Goal: Information Seeking & Learning: Learn about a topic

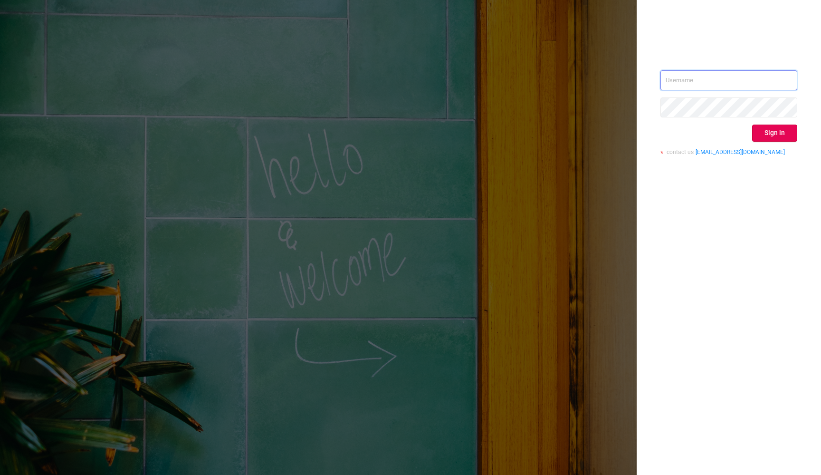
type input "[PERSON_NAME][EMAIL_ADDRESS][DOMAIN_NAME]"
click at [773, 135] on button "Sign in" at bounding box center [774, 133] width 45 height 17
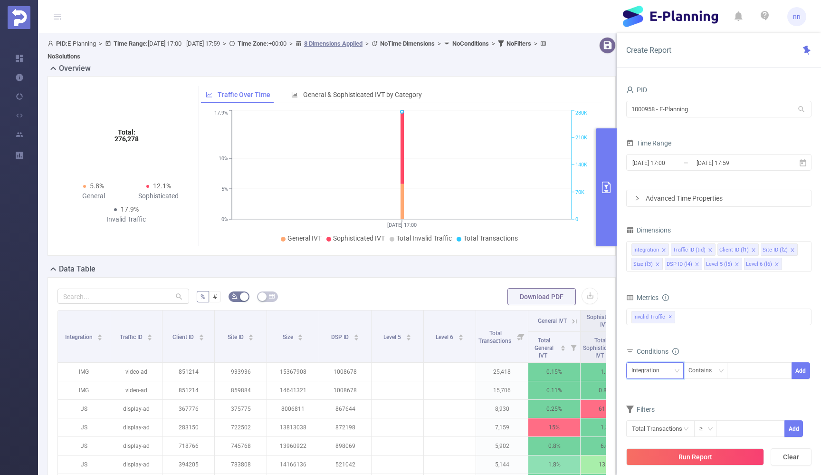
click at [665, 373] on div "Integration" at bounding box center [649, 371] width 35 height 16
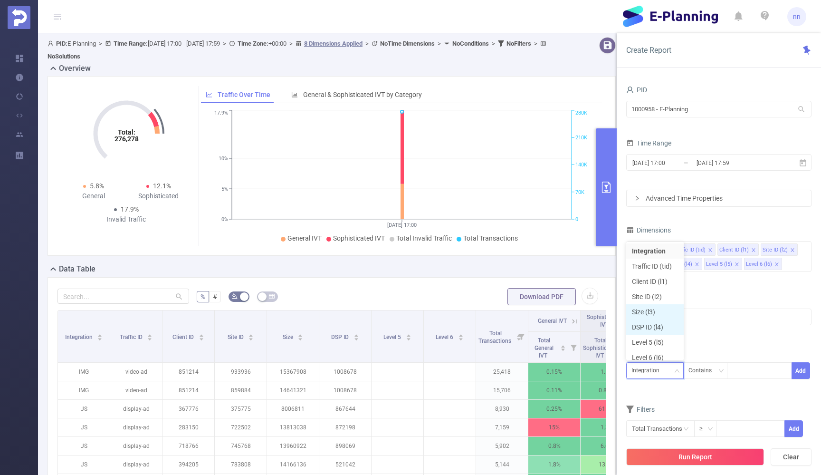
scroll to position [5, 0]
click at [648, 277] on li "Client ID (l1)" at bounding box center [656, 276] width 58 height 15
click at [652, 367] on div "Client ID (l1)" at bounding box center [651, 371] width 38 height 16
click at [649, 291] on li "Site ID (l2)" at bounding box center [656, 291] width 58 height 15
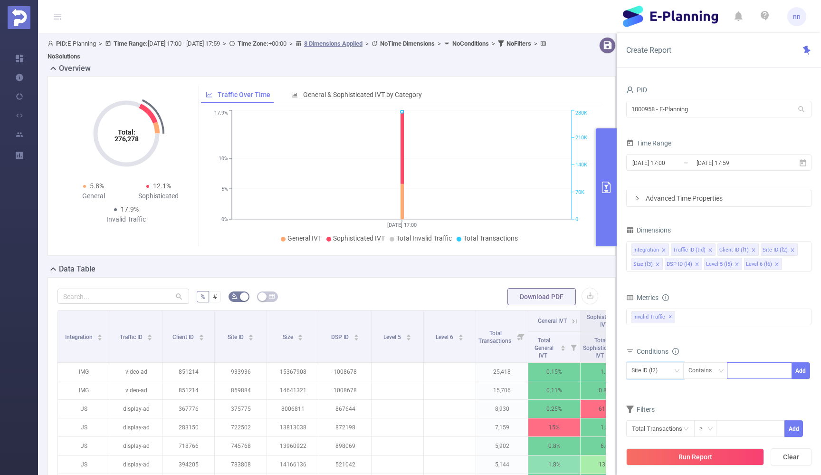
click at [734, 367] on input at bounding box center [735, 371] width 4 height 12
type input "375775"
click at [728, 456] on button "Run Report" at bounding box center [696, 456] width 138 height 17
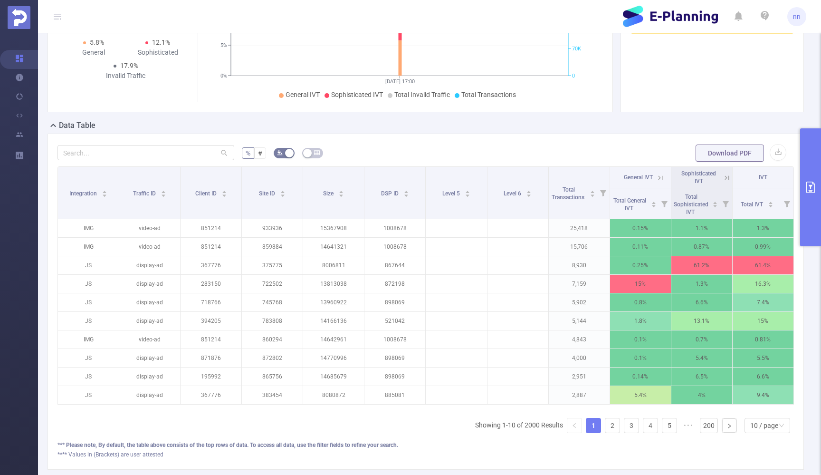
scroll to position [139, 0]
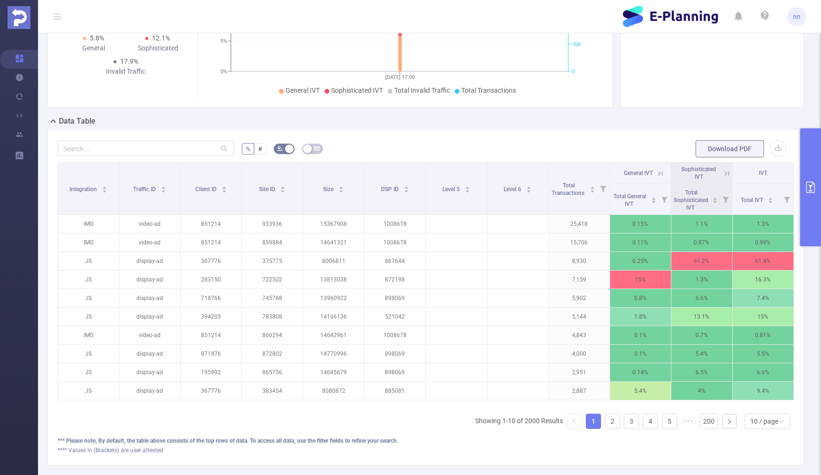
click at [725, 172] on icon at bounding box center [727, 173] width 9 height 9
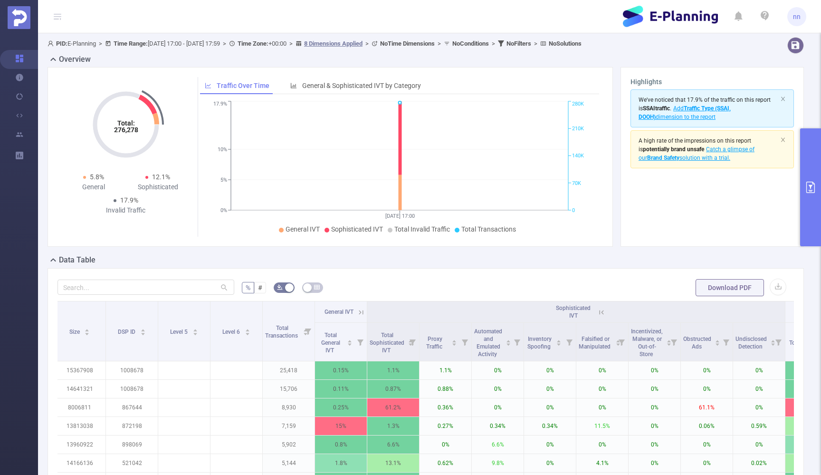
scroll to position [0, 0]
click at [810, 185] on icon "primary" at bounding box center [811, 187] width 9 height 11
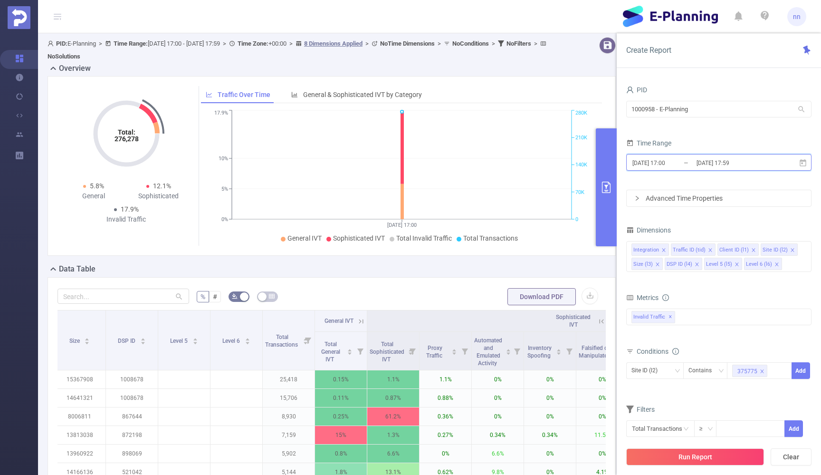
click at [805, 164] on icon at bounding box center [803, 163] width 9 height 9
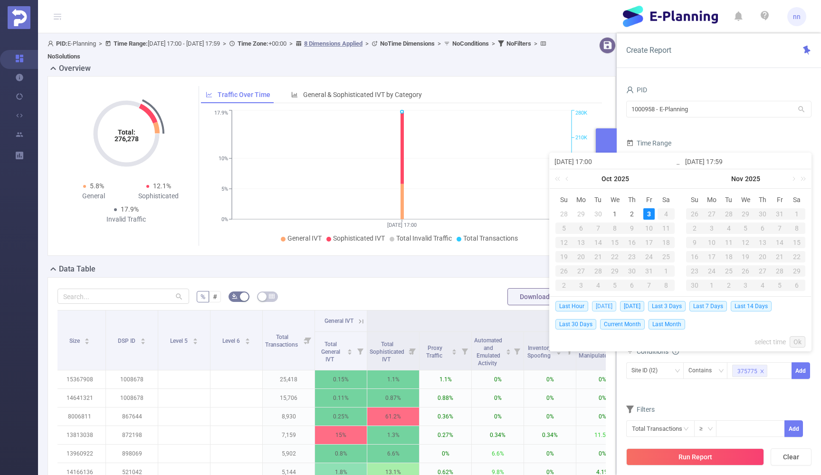
click at [603, 305] on span "[DATE]" at bounding box center [604, 306] width 24 height 10
type input "[DATE] 00:00"
type input "[DATE] 23:59"
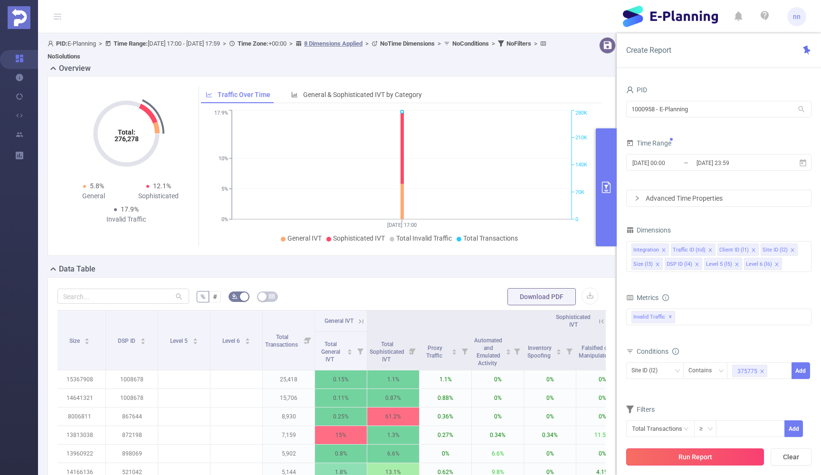
click at [697, 457] on button "Run Report" at bounding box center [696, 456] width 138 height 17
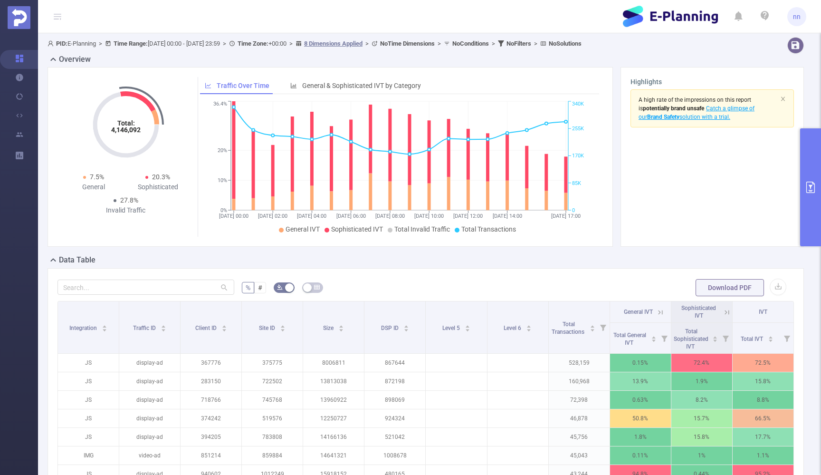
click at [804, 186] on button "primary" at bounding box center [810, 187] width 21 height 118
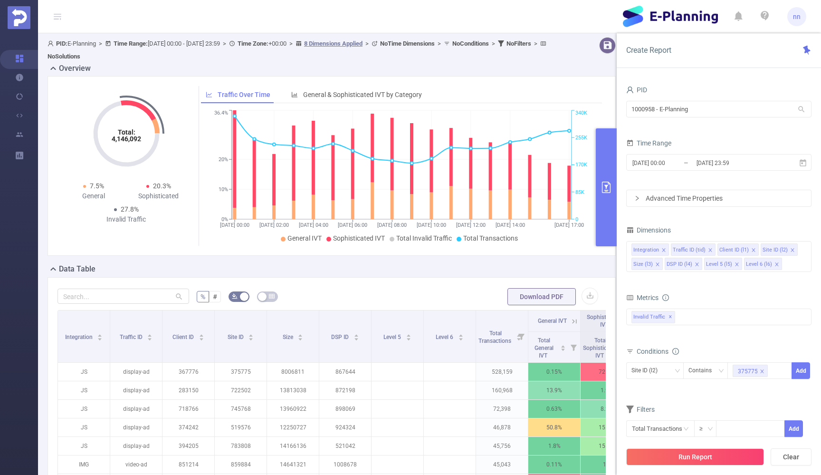
click at [460, 293] on form "% # Download PDF" at bounding box center [332, 296] width 549 height 19
click at [605, 196] on button "primary" at bounding box center [606, 187] width 21 height 118
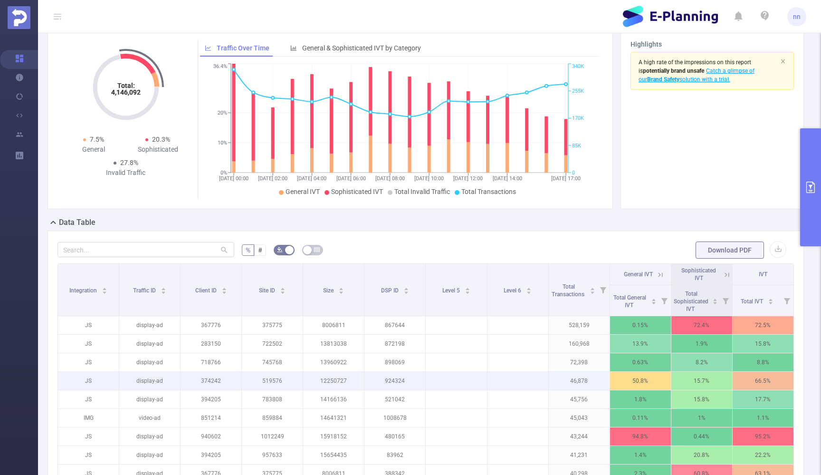
scroll to position [41, 0]
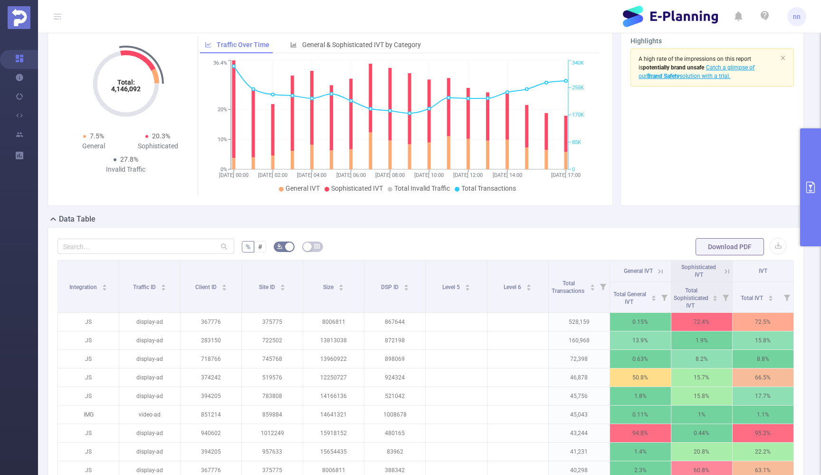
click at [723, 271] on icon at bounding box center [725, 271] width 11 height 10
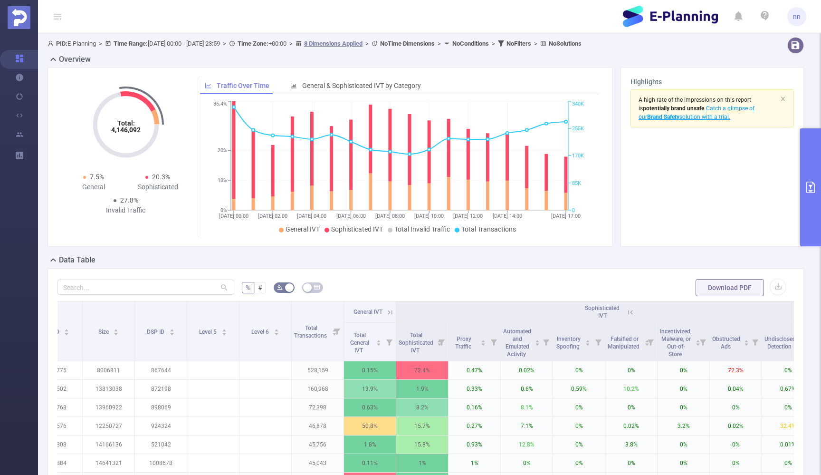
scroll to position [0, 0]
click at [812, 187] on icon "primary" at bounding box center [810, 187] width 11 height 11
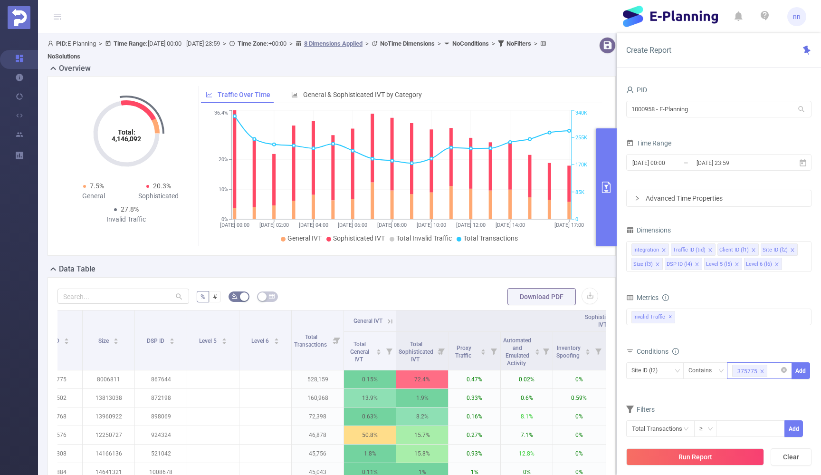
click at [762, 371] on icon "icon: close" at bounding box center [762, 370] width 3 height 3
click at [762, 371] on div at bounding box center [760, 371] width 55 height 16
click at [663, 376] on div "Site ID (l2)" at bounding box center [648, 371] width 33 height 16
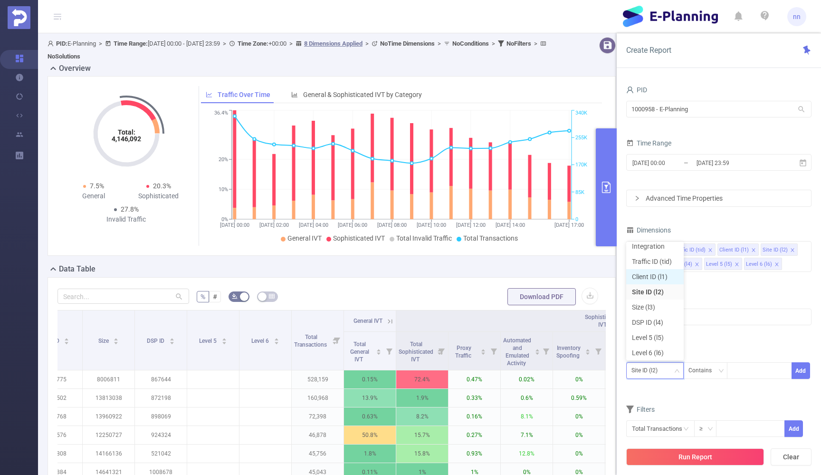
click at [651, 271] on li "Client ID (l1)" at bounding box center [656, 276] width 58 height 15
click at [762, 378] on div at bounding box center [760, 371] width 55 height 16
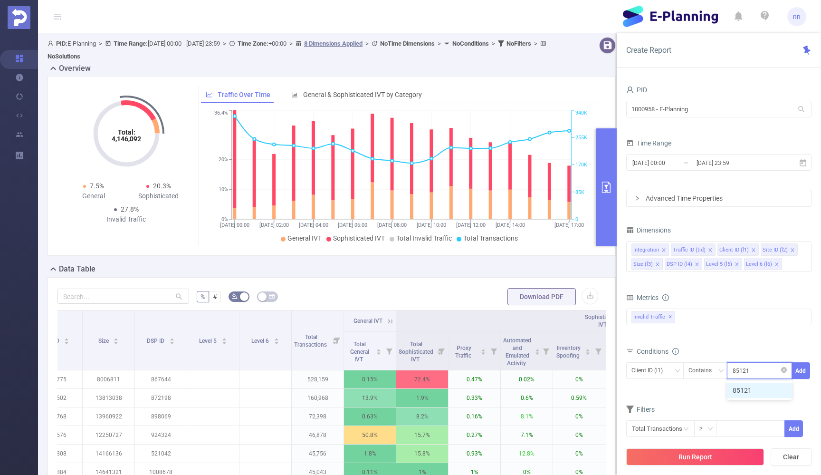
type input "851214"
click at [706, 459] on button "Run Report" at bounding box center [696, 456] width 138 height 17
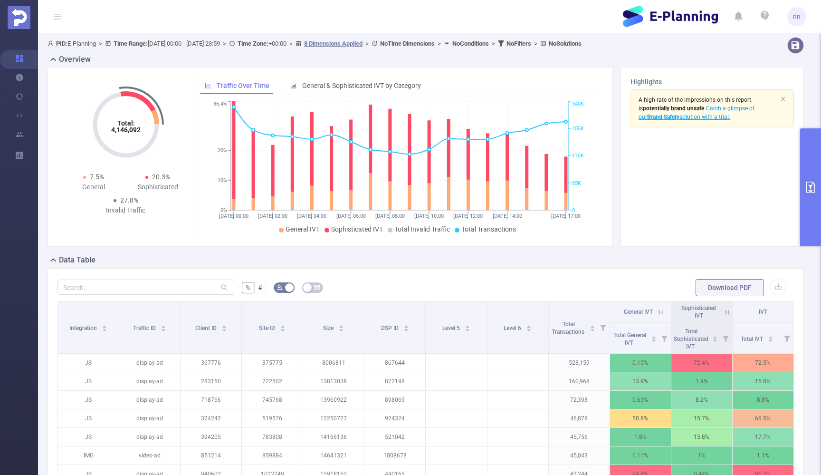
click at [814, 164] on button "primary" at bounding box center [810, 187] width 21 height 118
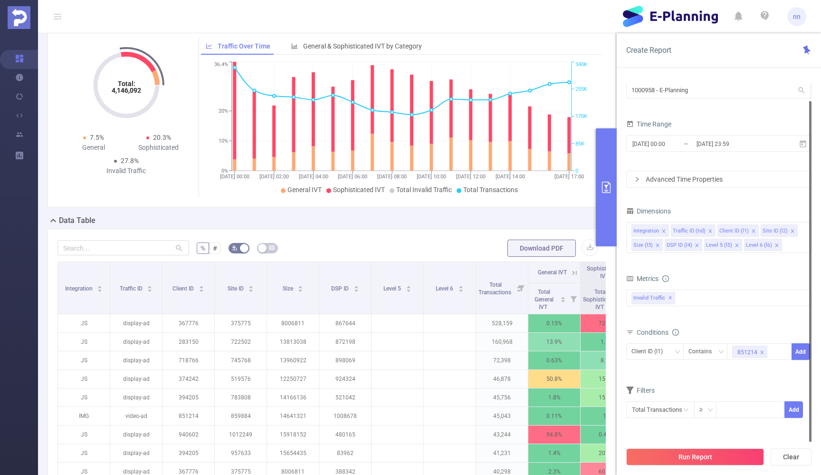
scroll to position [49, 0]
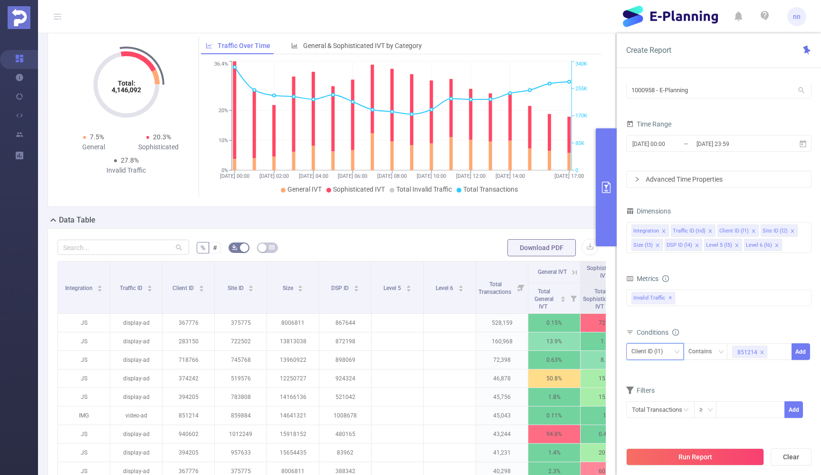
click at [679, 350] on icon "icon: down" at bounding box center [677, 351] width 5 height 3
click at [703, 367] on div "Client ID (l1) Contains 851214 Add" at bounding box center [719, 354] width 185 height 27
click at [689, 451] on button "Run Report" at bounding box center [696, 456] width 138 height 17
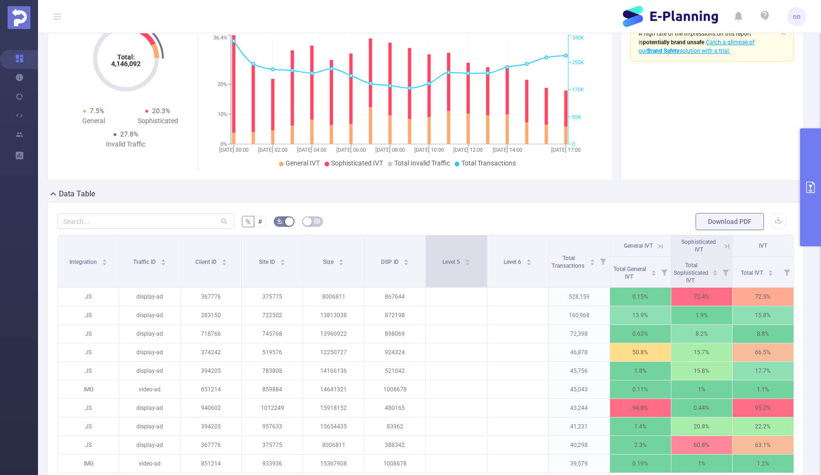
scroll to position [51, 0]
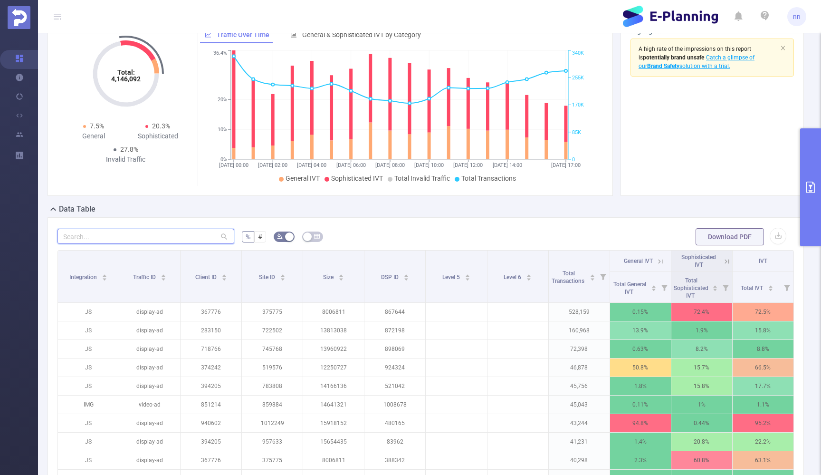
click at [191, 237] on input "text" at bounding box center [146, 236] width 177 height 15
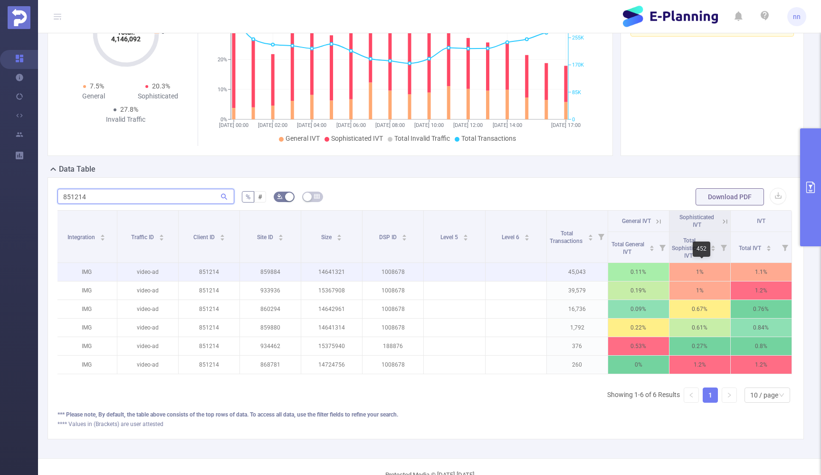
scroll to position [0, 2]
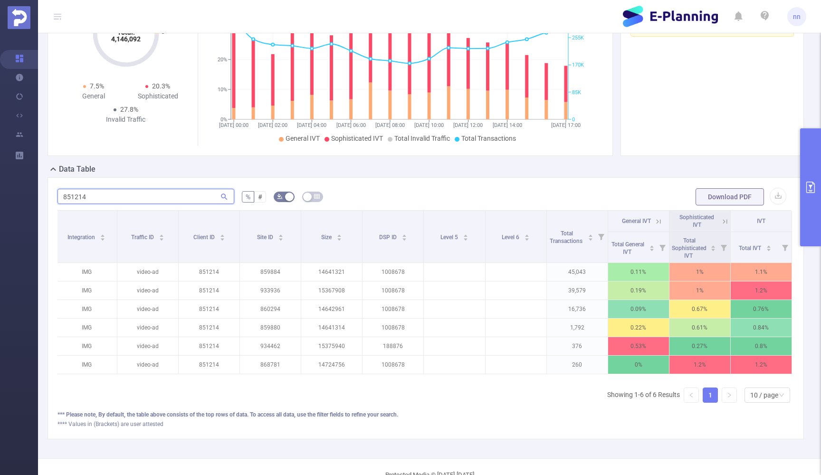
type input "851214"
click at [718, 225] on icon at bounding box center [723, 221] width 11 height 10
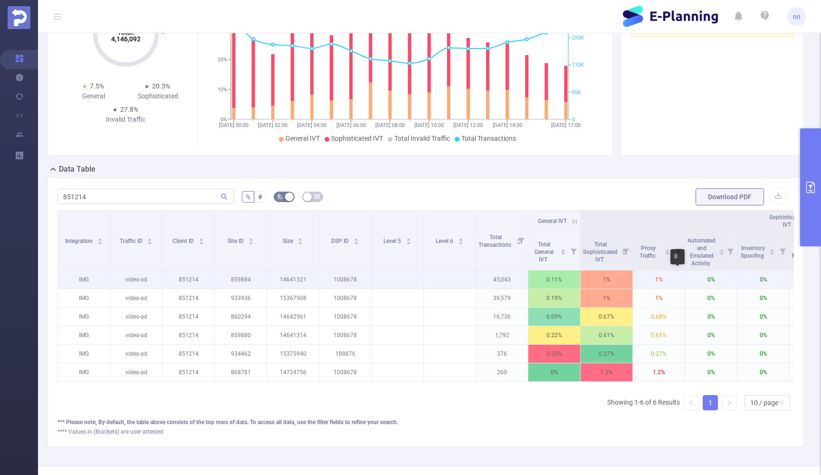
scroll to position [0, 0]
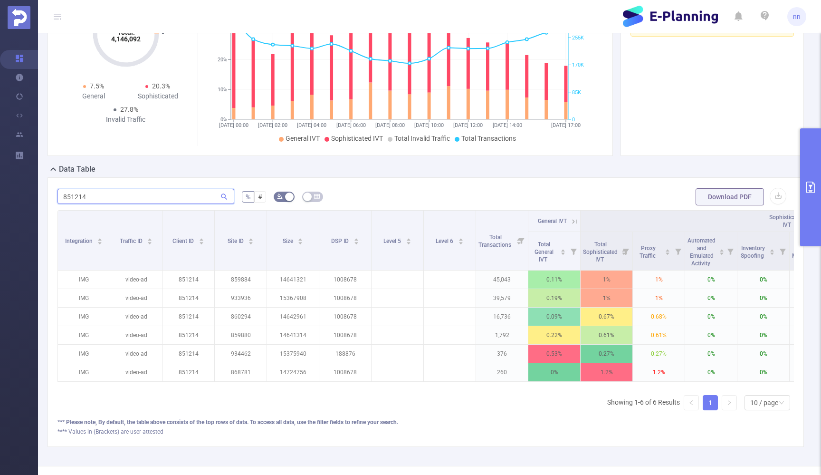
click at [184, 202] on input "851214" at bounding box center [146, 196] width 177 height 15
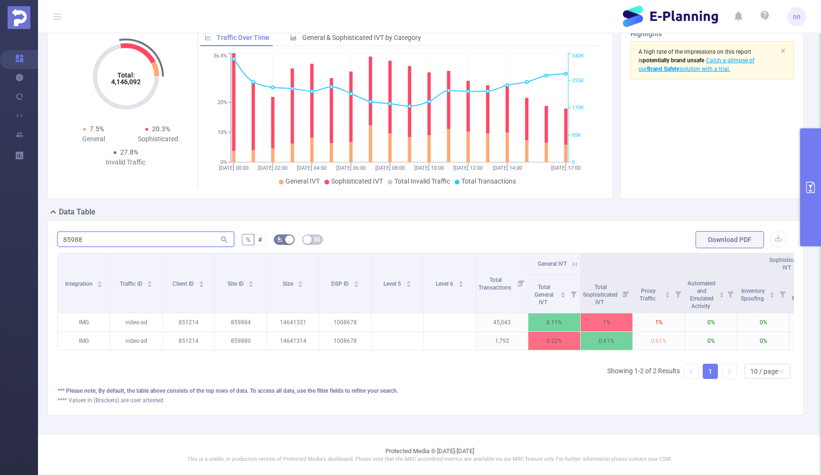
scroll to position [48, 0]
type input "85988"
click at [808, 164] on button "primary" at bounding box center [810, 187] width 21 height 118
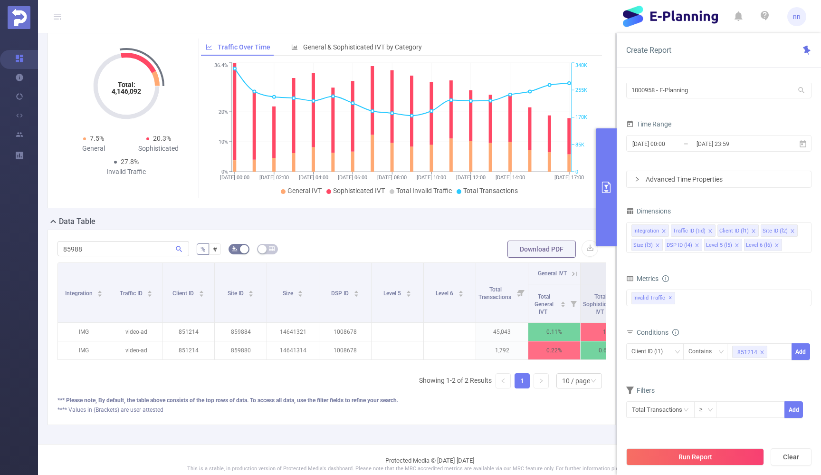
click at [763, 352] on icon "icon: close" at bounding box center [762, 352] width 5 height 5
click at [652, 352] on div "Client ID (l1)" at bounding box center [651, 352] width 38 height 16
click at [643, 273] on li "Site ID (l2)" at bounding box center [656, 272] width 58 height 15
click at [748, 355] on div at bounding box center [760, 352] width 55 height 16
type input "859884"
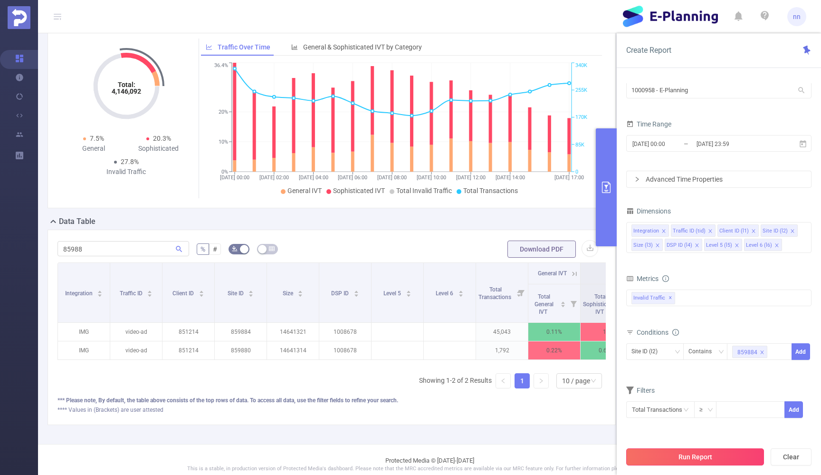
click at [682, 453] on button "Run Report" at bounding box center [696, 456] width 138 height 17
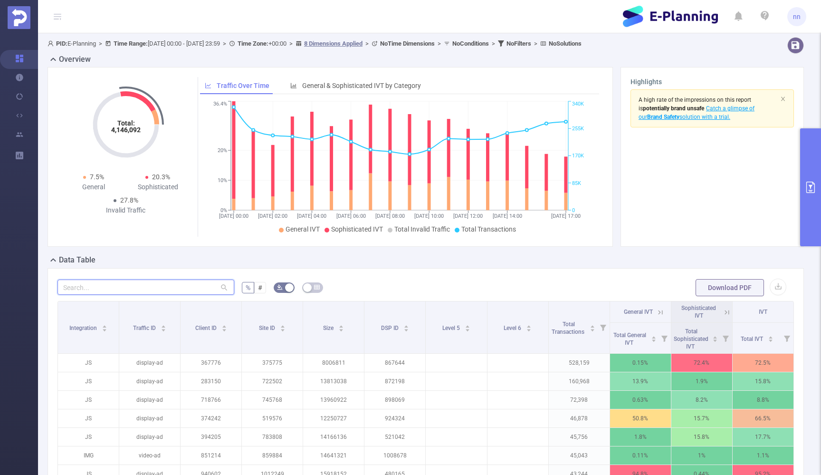
click at [173, 283] on input "text" at bounding box center [146, 287] width 177 height 15
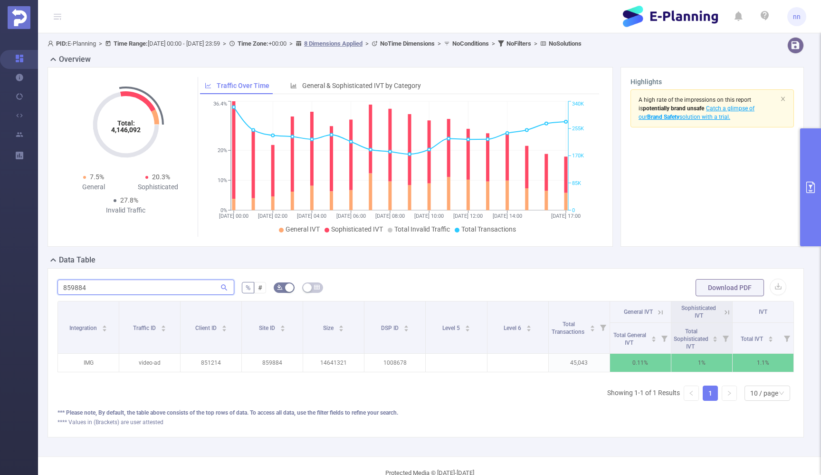
type input "859884"
click at [810, 180] on button "primary" at bounding box center [810, 187] width 21 height 118
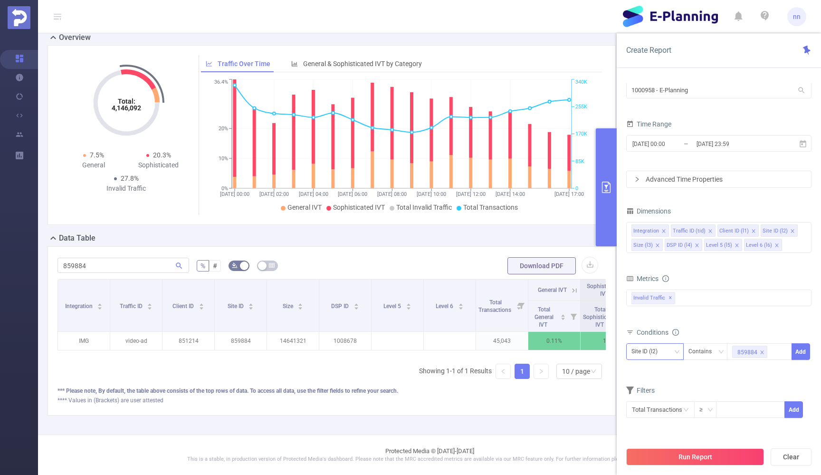
scroll to position [30, 0]
click at [679, 407] on input "text" at bounding box center [661, 409] width 68 height 17
click at [707, 377] on form "Dimensions Integration Traffic ID (tid) Client ID (l1) Site ID (l2) Size (l3) D…" at bounding box center [719, 317] width 185 height 226
click at [707, 351] on div "Contains" at bounding box center [704, 352] width 30 height 16
click at [694, 388] on li "Is" at bounding box center [714, 386] width 63 height 15
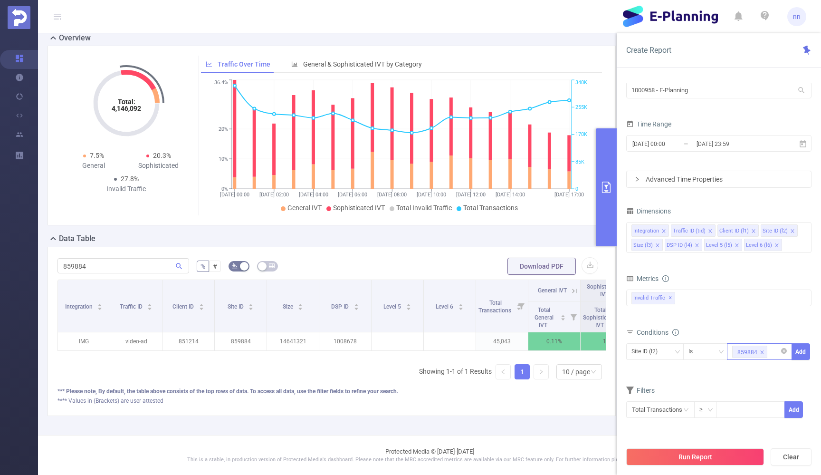
click at [774, 349] on div "859884" at bounding box center [760, 352] width 55 height 16
click at [703, 390] on form "Dimensions Integration Traffic ID (tid) Client ID (l1) Site ID (l2) Size (l3) D…" at bounding box center [719, 325] width 185 height 242
click at [694, 457] on button "Run Report" at bounding box center [696, 456] width 138 height 17
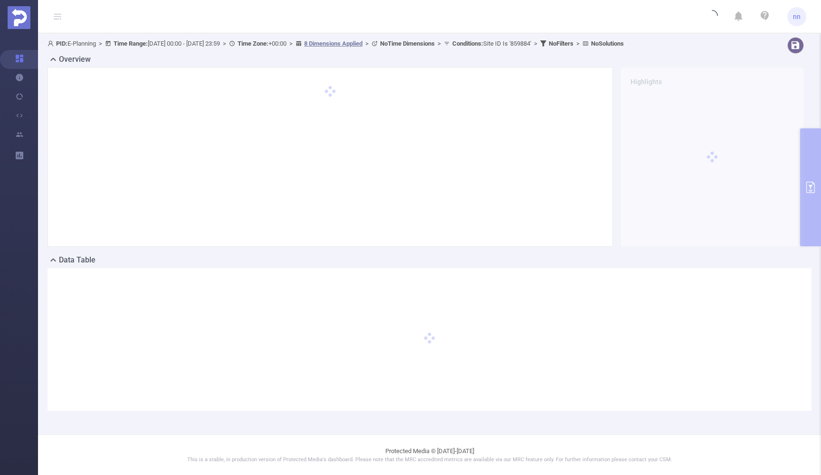
scroll to position [0, 0]
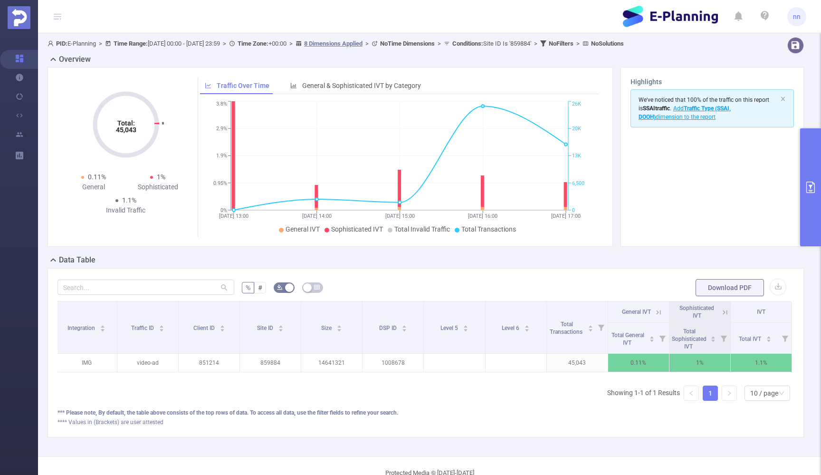
click at [659, 312] on icon at bounding box center [659, 312] width 4 height 4
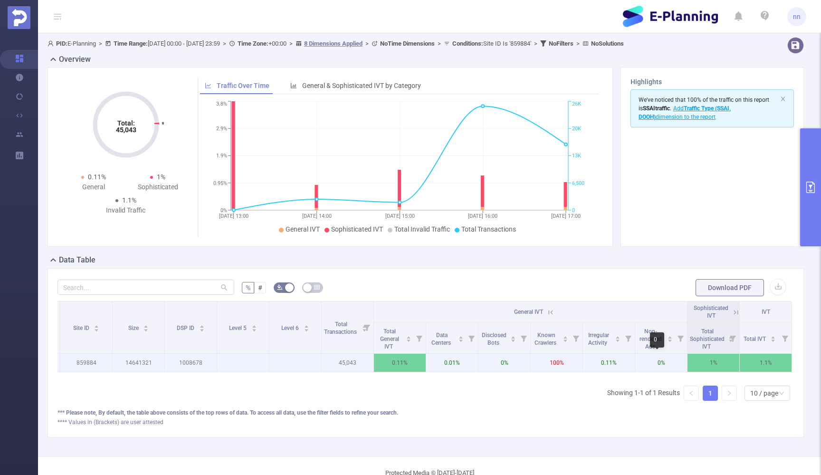
scroll to position [0, 154]
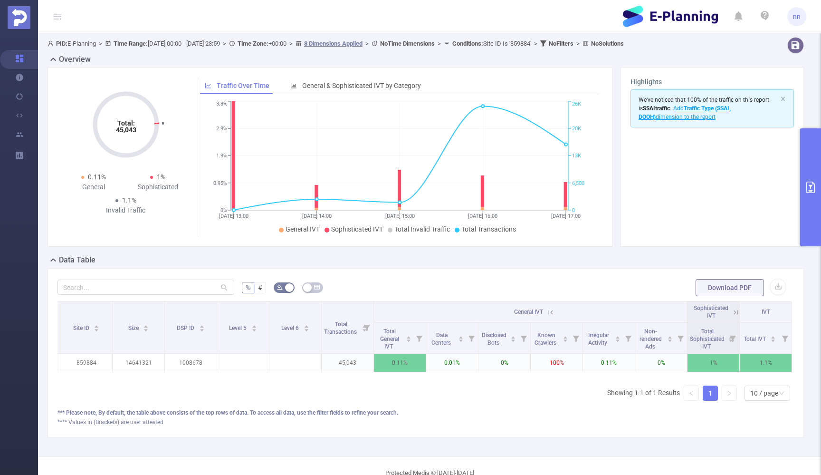
click at [811, 174] on button "primary" at bounding box center [810, 187] width 21 height 118
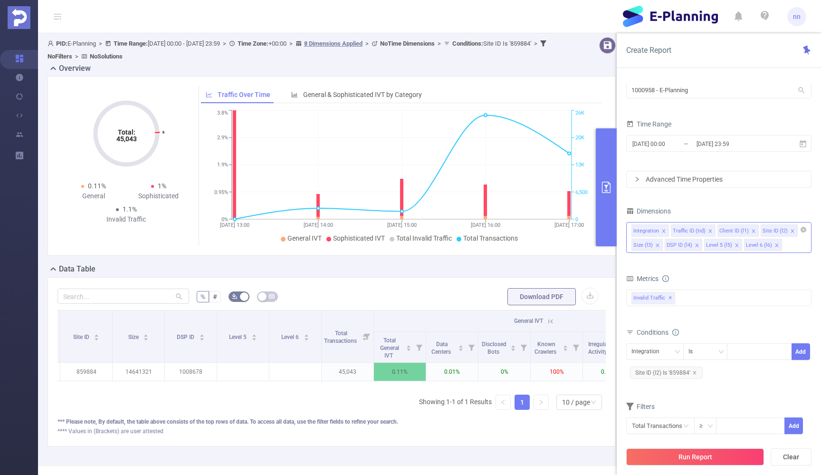
click at [792, 246] on div "Integration Traffic ID (tid) Client ID (l1) Site ID (l2) Size (l3) DSP ID (l4) …" at bounding box center [719, 237] width 185 height 31
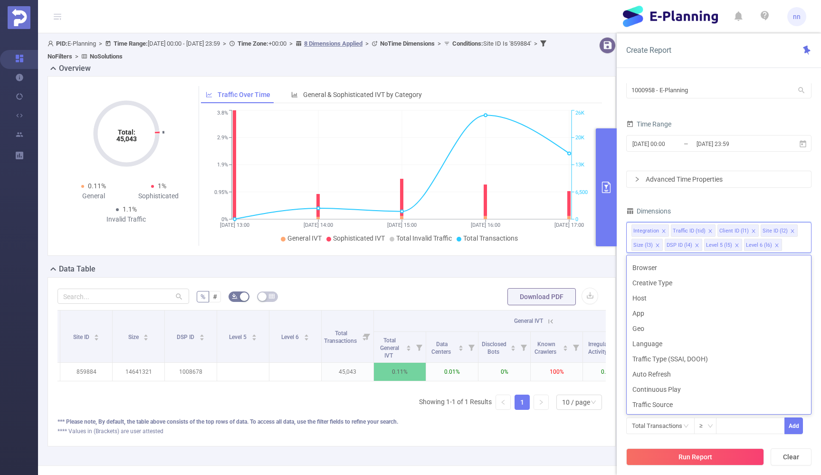
scroll to position [149, 0]
click at [661, 356] on li "Traffic Type (SSAI, DOOH)" at bounding box center [719, 358] width 184 height 15
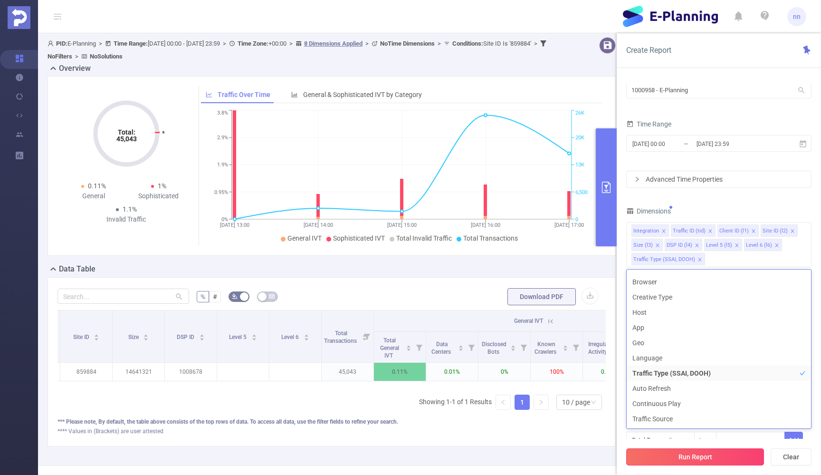
click at [658, 454] on button "Run Report" at bounding box center [696, 456] width 138 height 17
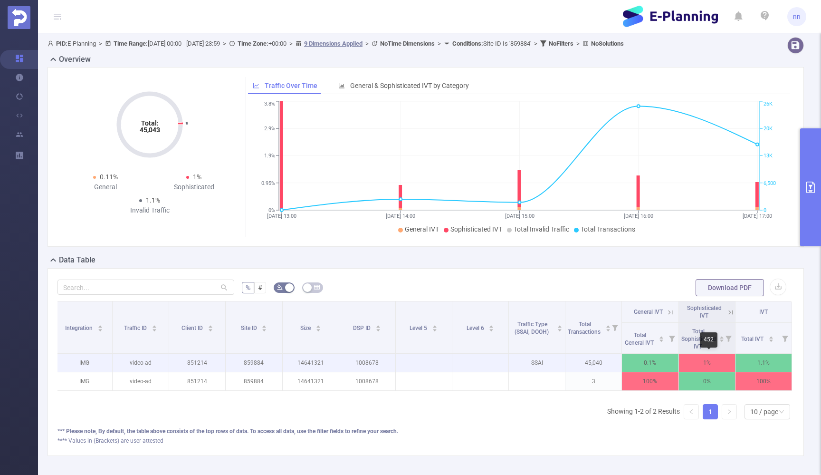
scroll to position [0, 2]
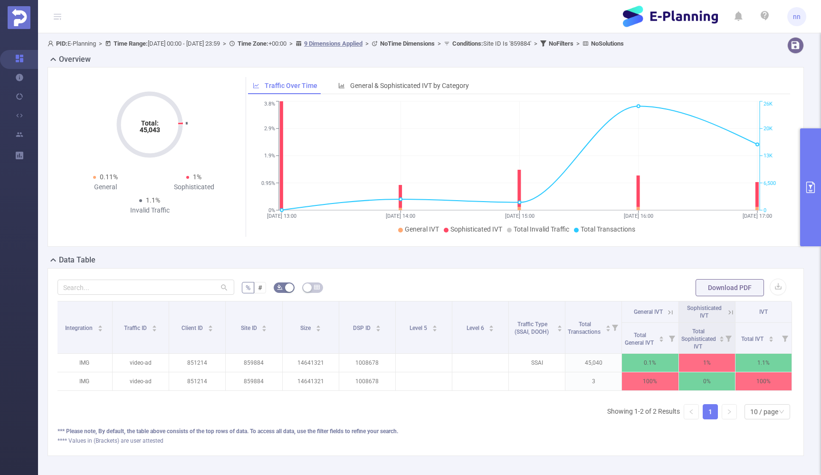
click at [659, 312] on span "General IVT" at bounding box center [648, 312] width 29 height 7
click at [669, 312] on icon at bounding box center [670, 312] width 9 height 9
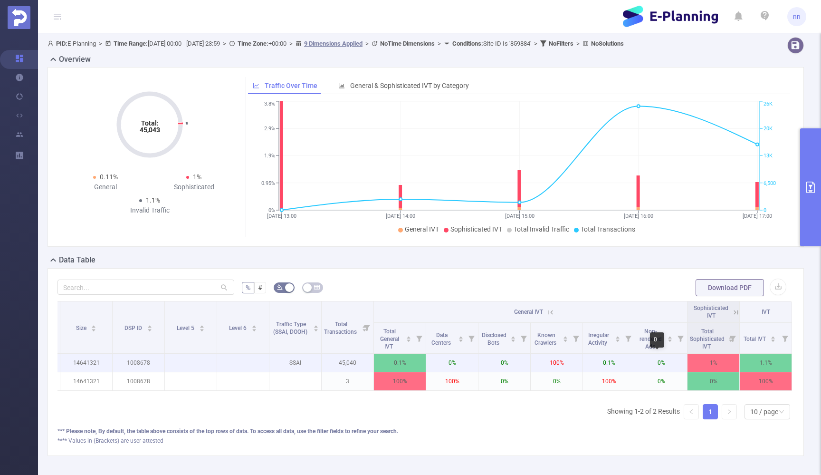
scroll to position [0, 207]
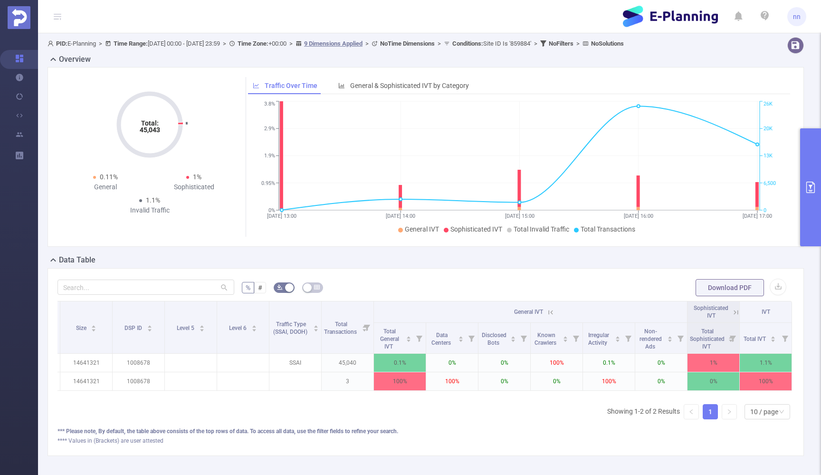
click at [807, 185] on icon "primary" at bounding box center [811, 187] width 9 height 11
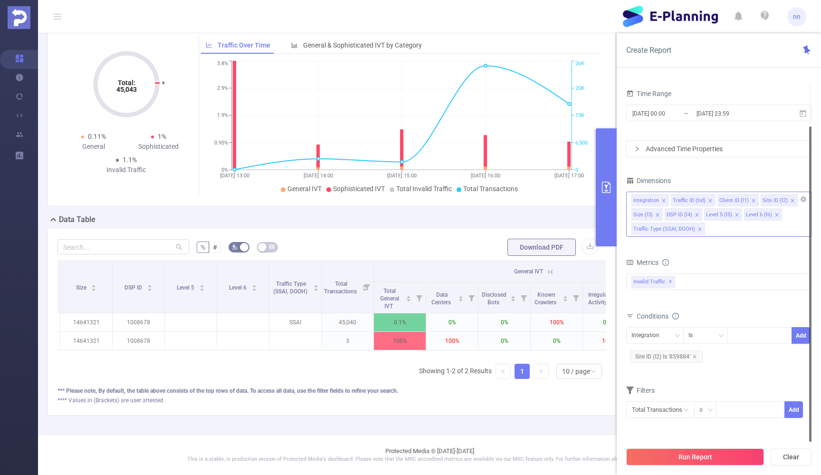
scroll to position [49, 0]
click at [715, 227] on div "Integration Traffic ID (tid) Client ID (l1) Site ID (l2) Size (l3) DSP ID (l4) …" at bounding box center [719, 214] width 185 height 45
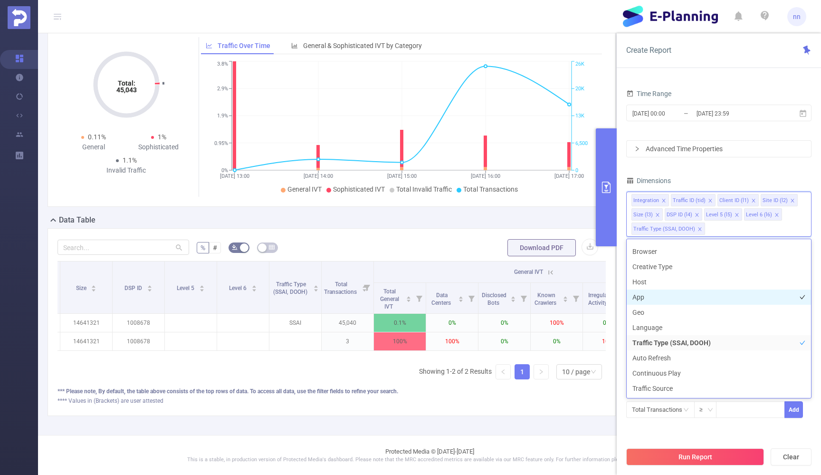
scroll to position [149, 0]
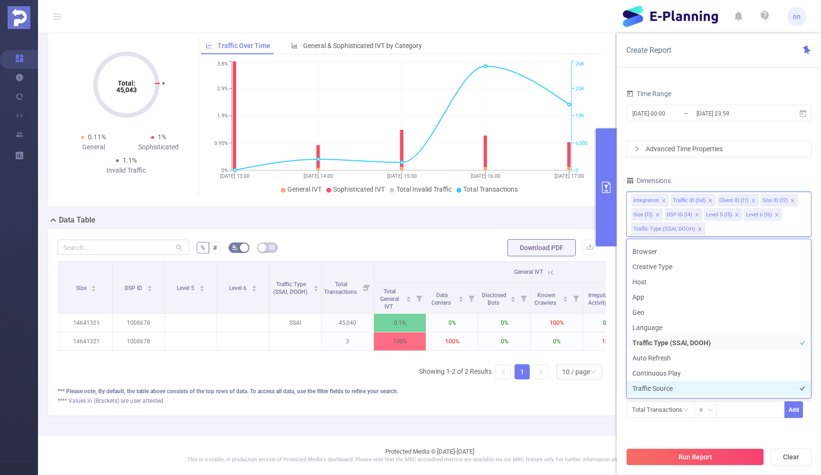
click at [654, 386] on li "Traffic Source" at bounding box center [719, 388] width 184 height 15
click at [660, 453] on button "Run Report" at bounding box center [696, 456] width 138 height 17
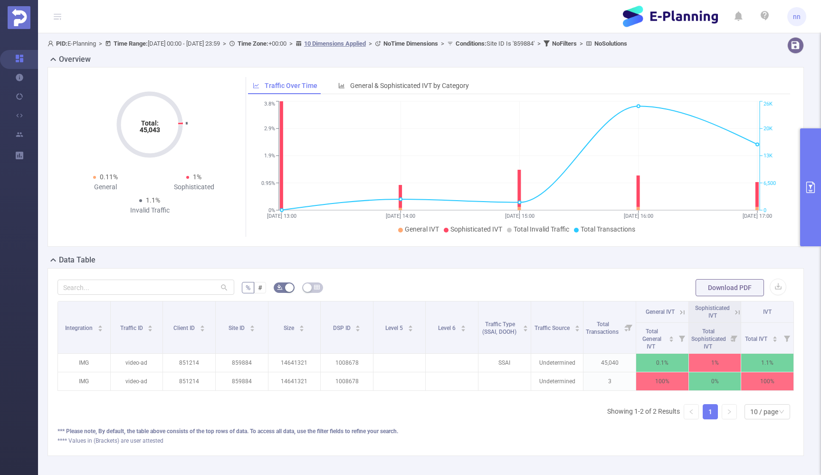
click at [808, 183] on icon "primary" at bounding box center [810, 187] width 11 height 11
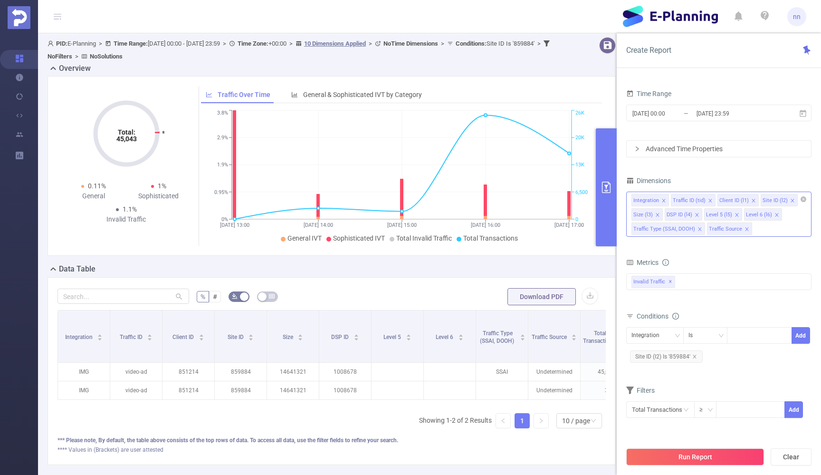
click at [775, 226] on div "Integration Traffic ID (tid) Client ID (l1) Site ID (l2) Size (l3) DSP ID (l4) …" at bounding box center [719, 214] width 185 height 45
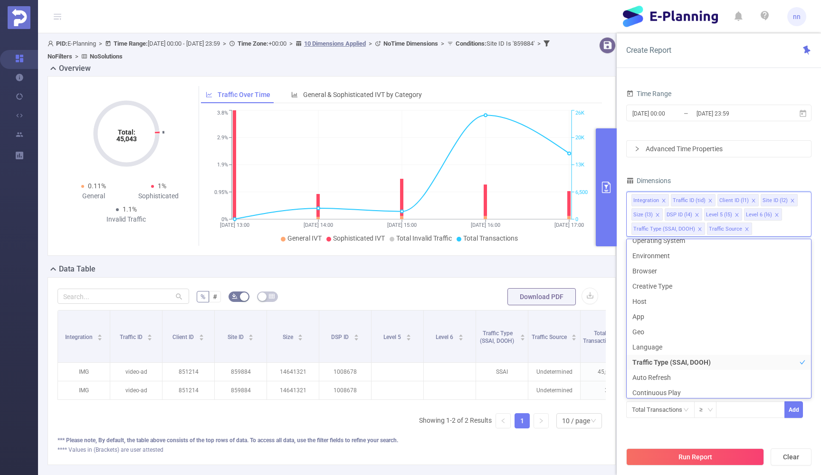
scroll to position [131, 0]
click at [659, 256] on li "Environment" at bounding box center [719, 254] width 184 height 15
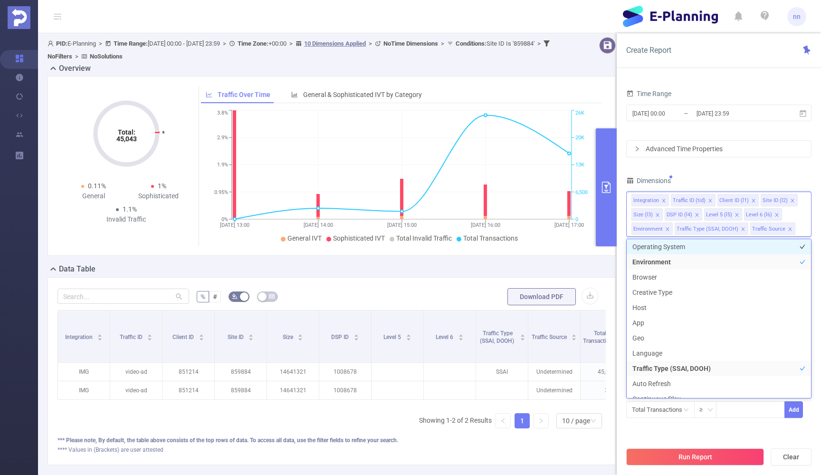
click at [658, 244] on li "Operating System" at bounding box center [719, 246] width 184 height 15
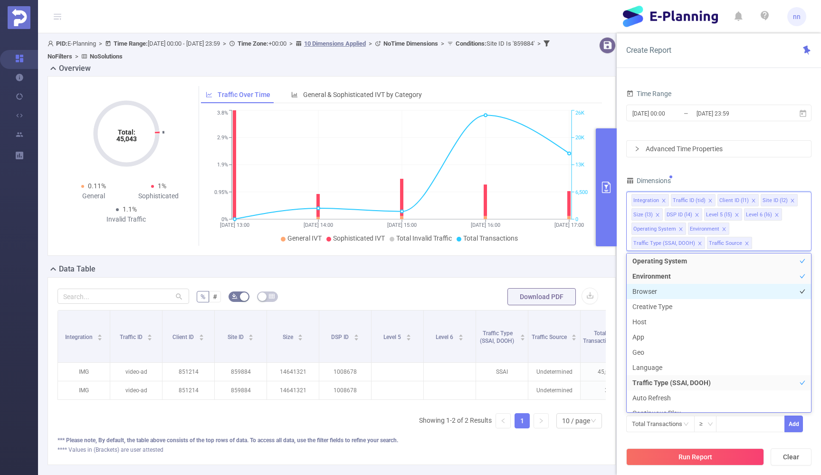
click at [650, 288] on li "Browser" at bounding box center [719, 291] width 184 height 15
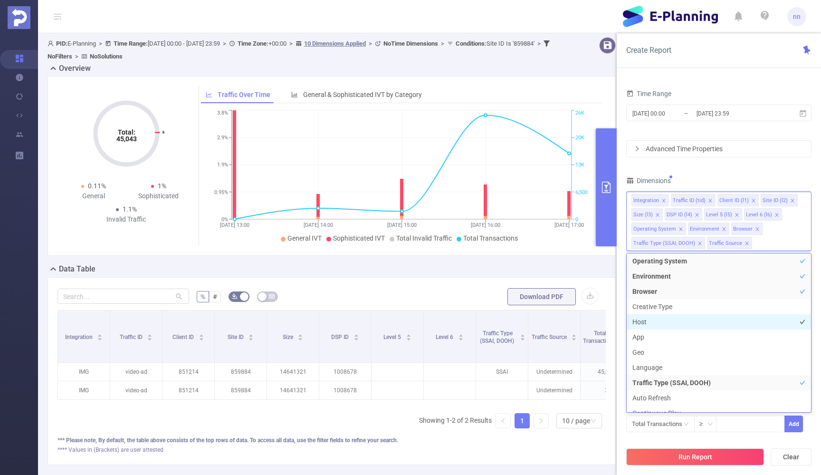
click at [647, 323] on li "Host" at bounding box center [719, 321] width 184 height 15
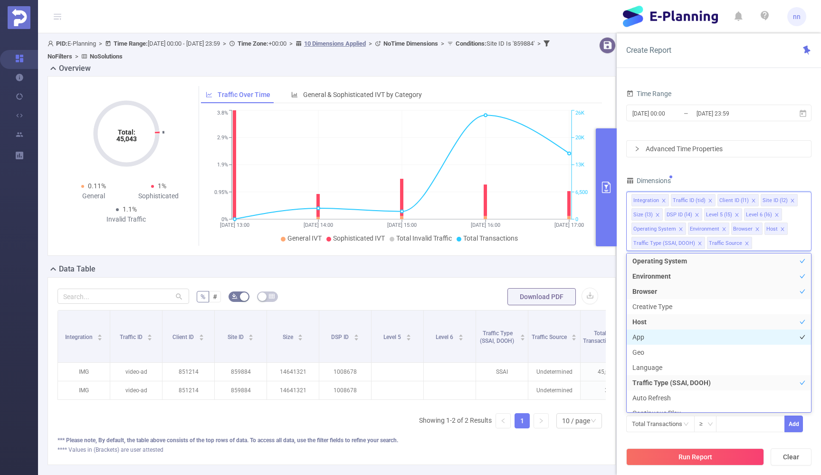
click at [645, 337] on li "App" at bounding box center [719, 336] width 184 height 15
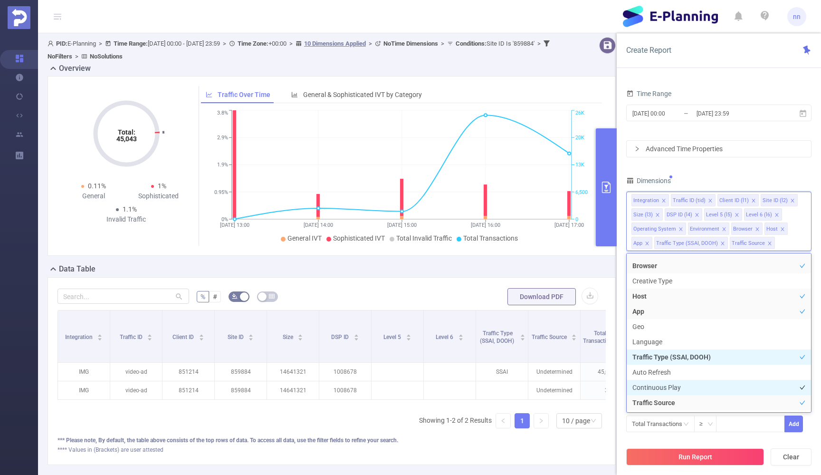
scroll to position [149, 0]
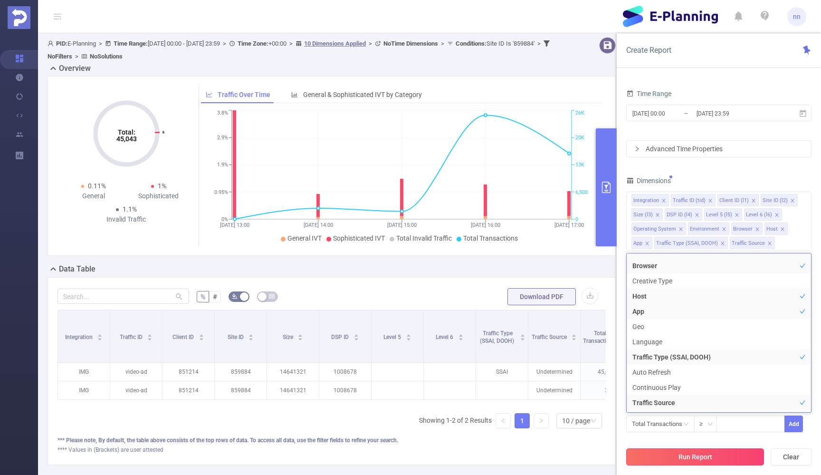
click at [679, 460] on button "Run Report" at bounding box center [696, 456] width 138 height 17
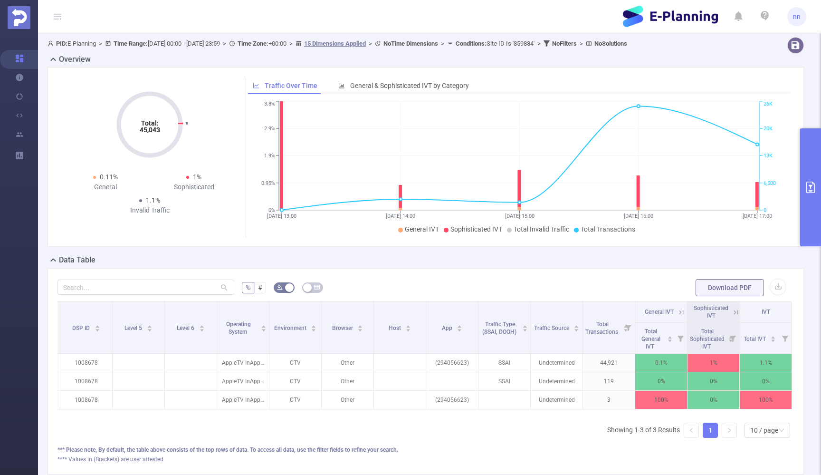
scroll to position [0, 259]
click at [799, 169] on div "Total: 45,043 Total: 45,043 0.11% General 1% Sophisticated 1.1% Invalid Traffic…" at bounding box center [426, 157] width 757 height 180
click at [807, 174] on button "primary" at bounding box center [810, 187] width 21 height 118
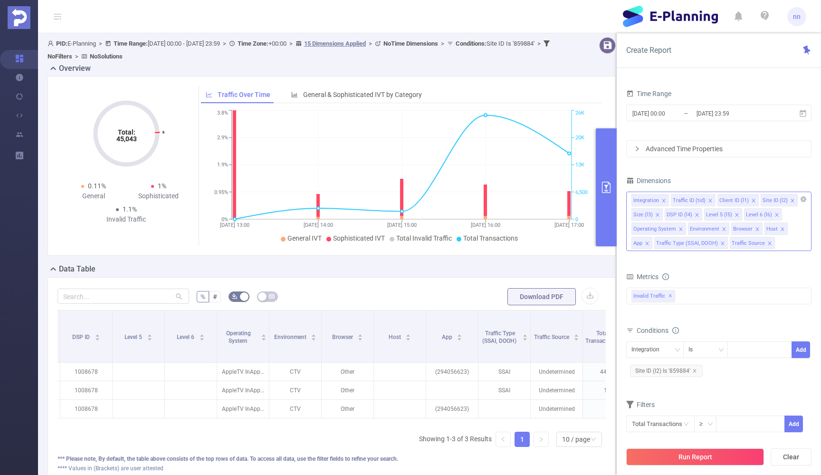
click at [721, 242] on icon "icon: close" at bounding box center [723, 243] width 5 height 5
click at [722, 231] on icon "icon: close" at bounding box center [724, 230] width 5 height 6
click at [734, 230] on li "Host" at bounding box center [733, 228] width 23 height 12
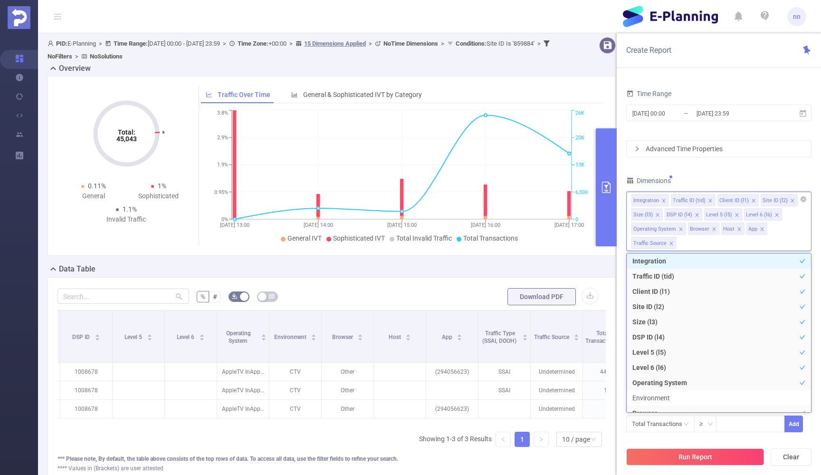
click at [738, 230] on icon "icon: close" at bounding box center [739, 229] width 5 height 5
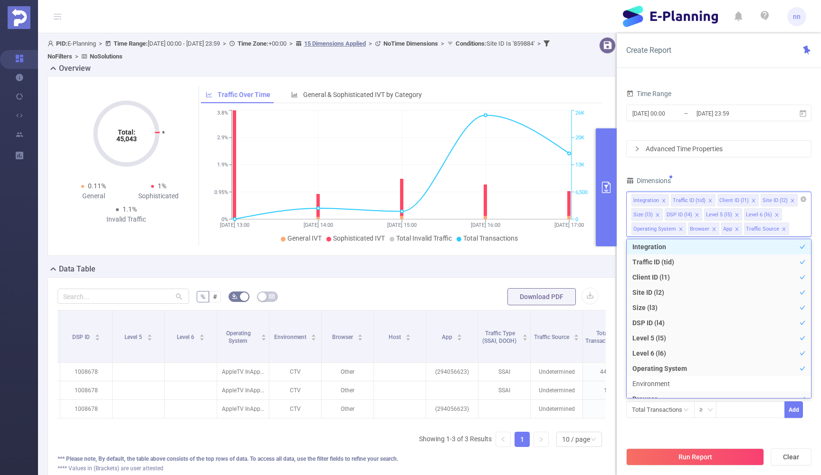
click at [783, 231] on icon "icon: close" at bounding box center [784, 229] width 5 height 5
click at [736, 228] on icon "icon: close" at bounding box center [737, 229] width 5 height 5
click at [713, 230] on icon "icon: close" at bounding box center [714, 228] width 3 height 3
click at [679, 228] on icon "icon: close" at bounding box center [680, 228] width 3 height 3
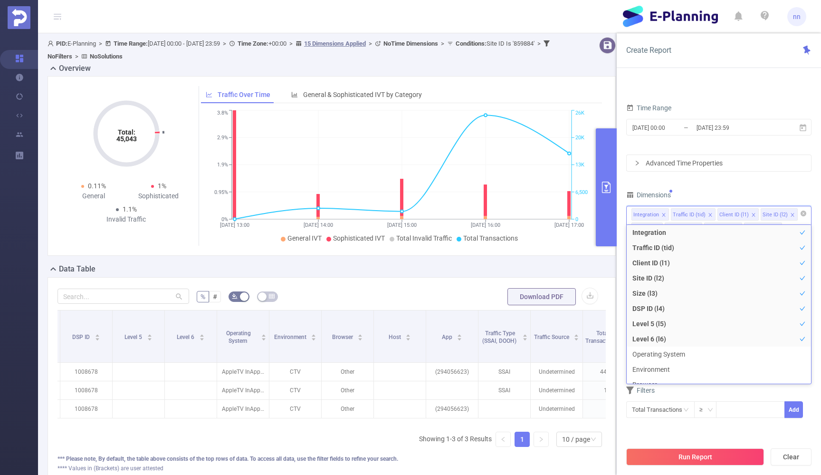
click at [784, 182] on div "PID 1000958 - E-Planning 1000958 - E-Planning Time Range [DATE] 00:00 _ [DATE] …" at bounding box center [719, 239] width 185 height 382
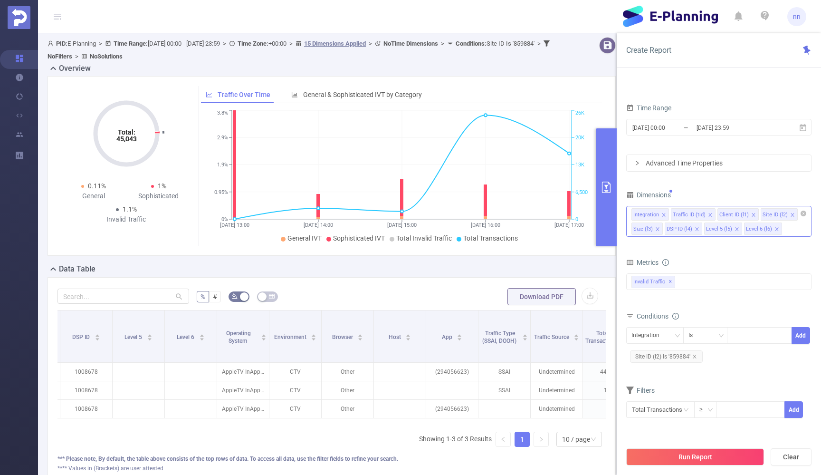
click at [737, 228] on icon "icon: close" at bounding box center [737, 229] width 5 height 5
click at [735, 230] on icon "icon: close" at bounding box center [736, 228] width 3 height 3
click at [670, 458] on button "Run Report" at bounding box center [696, 456] width 138 height 17
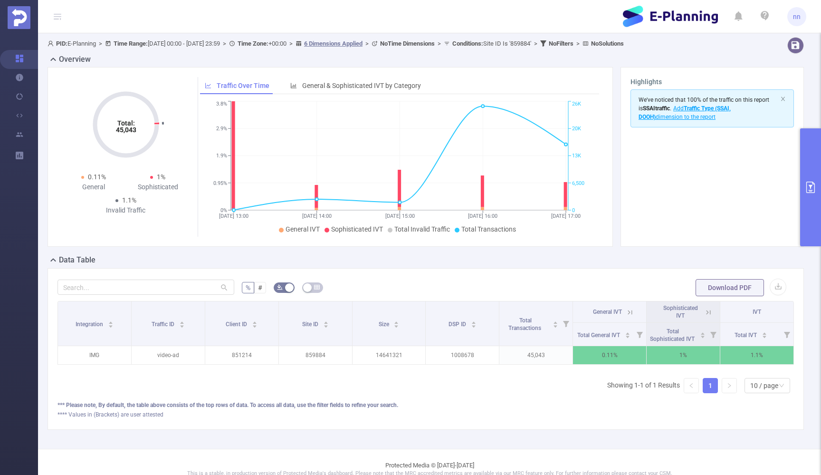
click at [627, 313] on icon at bounding box center [630, 312] width 9 height 9
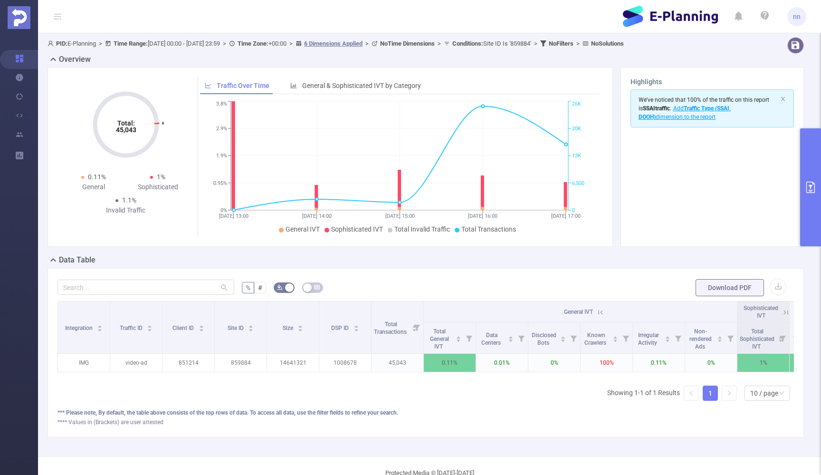
click at [807, 177] on button "primary" at bounding box center [810, 187] width 21 height 118
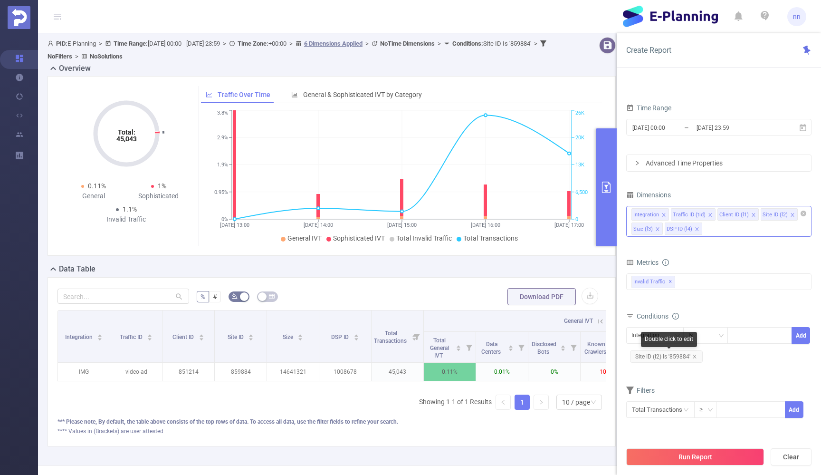
click at [678, 358] on span "Site ID (l2) Is '859884'" at bounding box center [666, 356] width 73 height 12
click at [676, 357] on span "Site ID (l2) Is '859884'" at bounding box center [666, 356] width 73 height 12
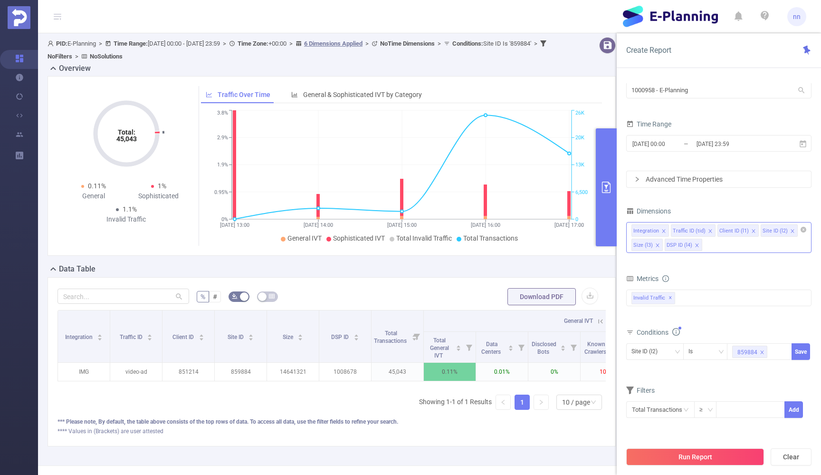
click at [763, 353] on icon "icon: close" at bounding box center [762, 351] width 3 height 3
click at [761, 353] on div at bounding box center [760, 352] width 55 height 16
type input "231829"
click at [688, 457] on button "Run Report" at bounding box center [696, 456] width 138 height 17
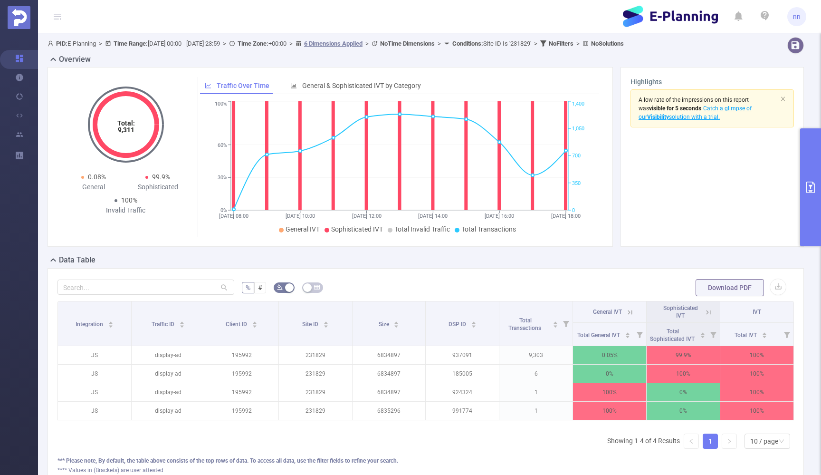
click at [709, 313] on icon at bounding box center [708, 312] width 9 height 9
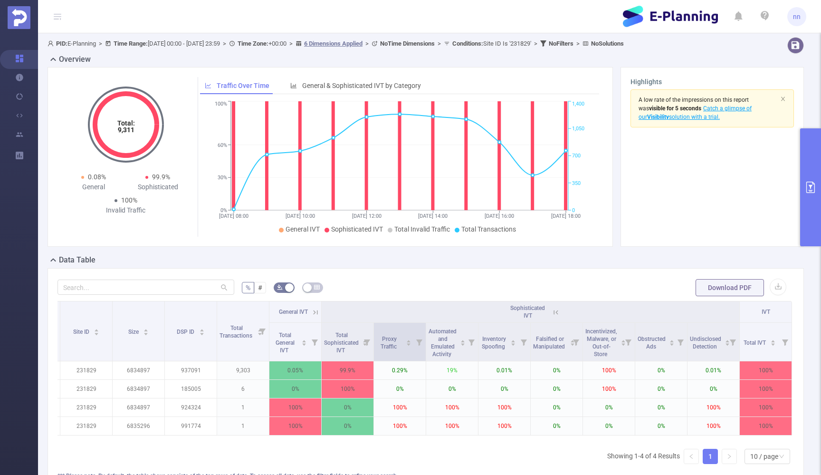
scroll to position [0, 154]
click at [808, 165] on button "primary" at bounding box center [810, 187] width 21 height 118
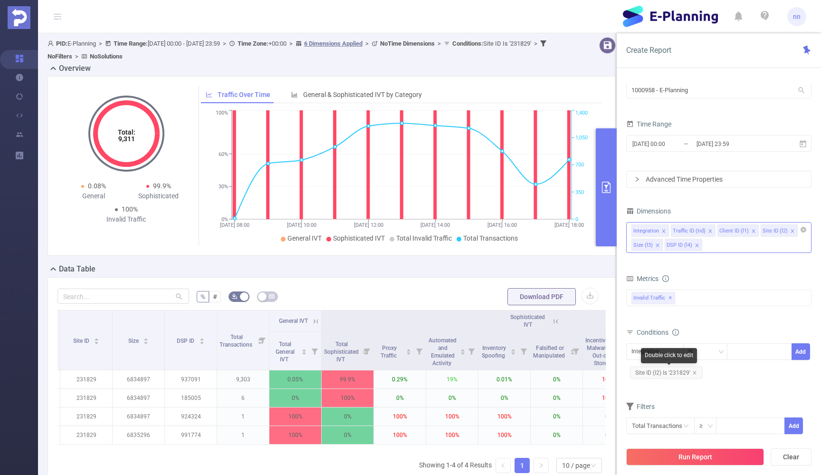
click at [697, 373] on span "Site ID (l2) Is '231829'" at bounding box center [666, 372] width 73 height 12
click at [676, 373] on span "Site ID (l2) Is '231829'" at bounding box center [666, 372] width 73 height 12
click at [760, 351] on icon "icon: close" at bounding box center [762, 352] width 5 height 5
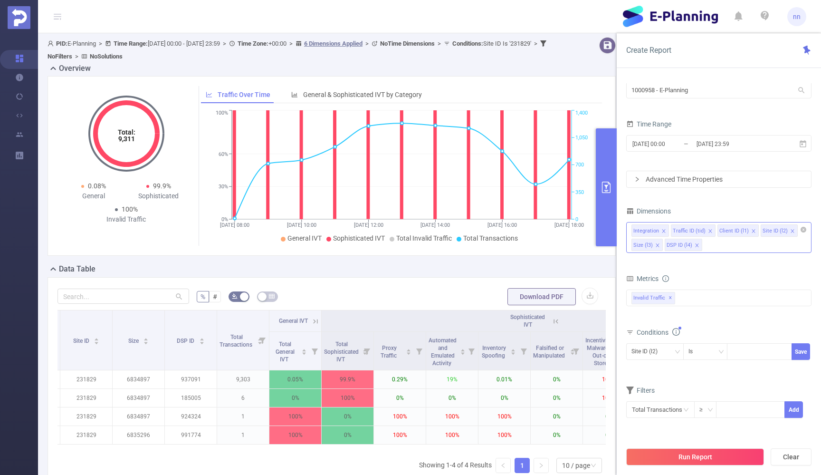
click at [760, 351] on div at bounding box center [760, 352] width 55 height 16
type input "851214"
click at [686, 458] on button "Run Report" at bounding box center [696, 456] width 138 height 17
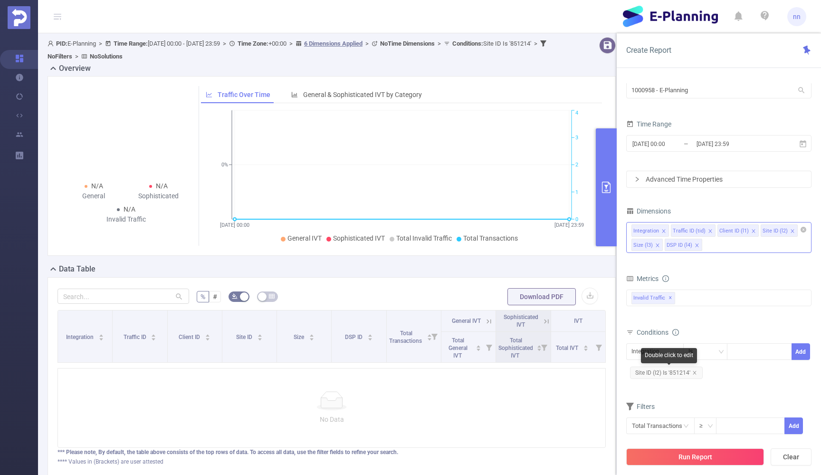
click at [681, 374] on span "Site ID (l2) Is '851214'" at bounding box center [666, 372] width 73 height 12
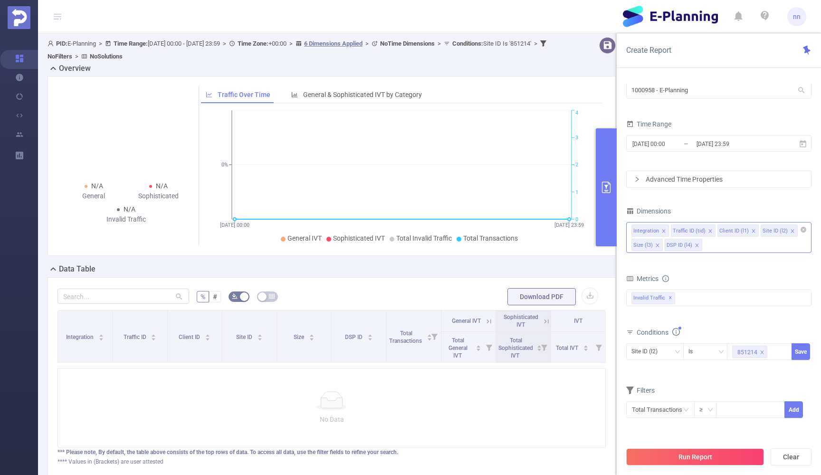
click at [749, 352] on div "851214" at bounding box center [748, 352] width 20 height 12
click at [757, 372] on li "851214" at bounding box center [759, 371] width 65 height 15
click at [757, 372] on icon at bounding box center [760, 378] width 30 height 17
type input "859884"
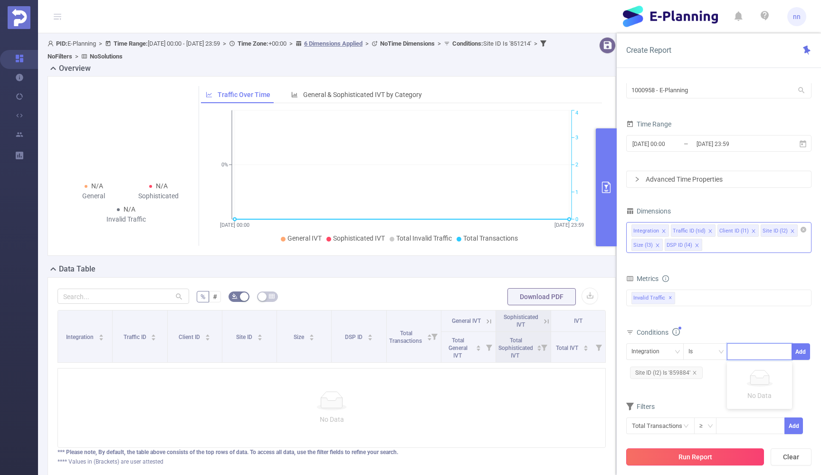
click at [695, 458] on button "Run Report" at bounding box center [696, 456] width 138 height 17
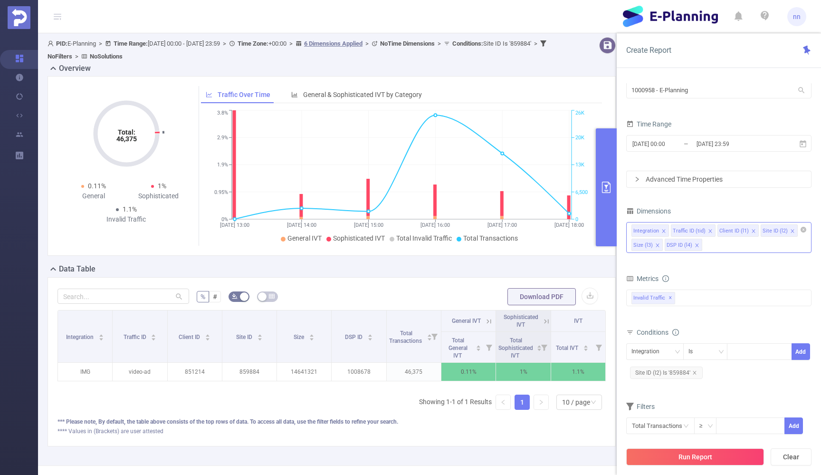
click at [607, 179] on button "primary" at bounding box center [606, 187] width 21 height 118
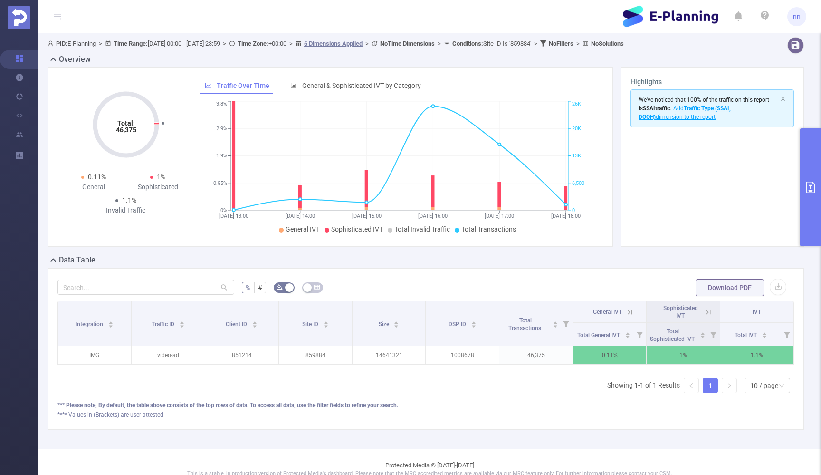
click at [629, 311] on icon at bounding box center [630, 312] width 9 height 9
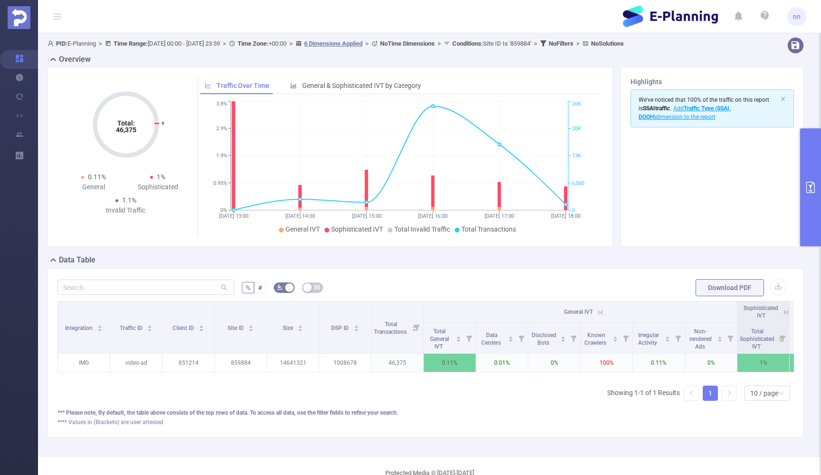
click at [596, 314] on icon at bounding box center [599, 312] width 11 height 10
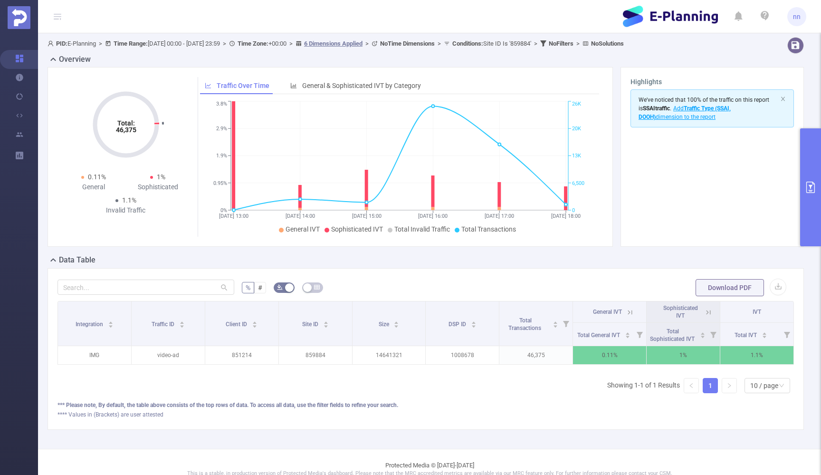
click at [598, 312] on span "General IVT" at bounding box center [607, 312] width 29 height 7
click at [630, 311] on icon at bounding box center [630, 312] width 9 height 9
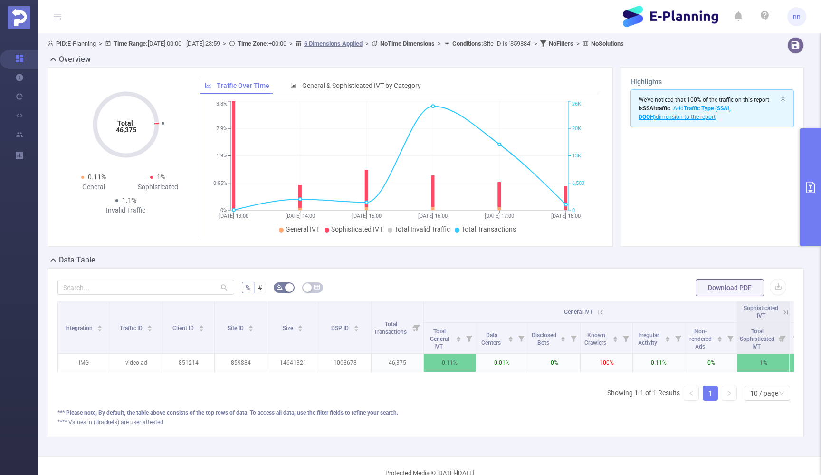
click at [805, 174] on button "primary" at bounding box center [810, 187] width 21 height 118
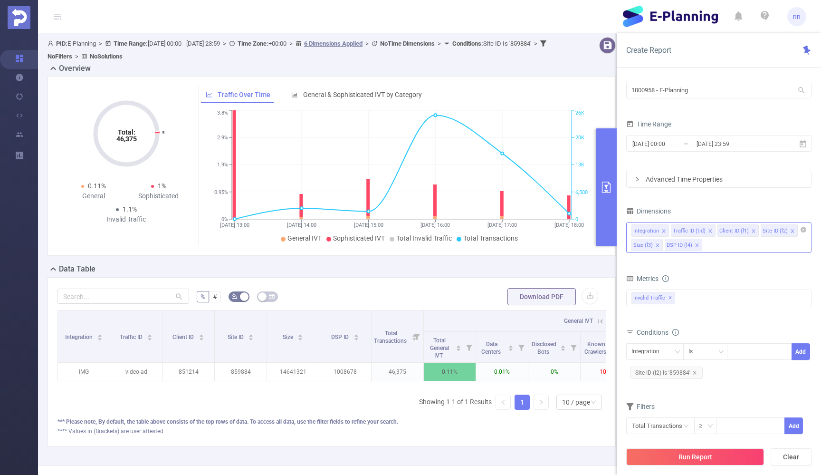
click at [674, 366] on body "nn Overview Help Center (New) Usage Notification Integrations Users Reports PID…" at bounding box center [410, 237] width 821 height 475
click at [674, 366] on div "Double click to edit" at bounding box center [669, 357] width 56 height 19
click at [673, 378] on span "Site ID (l2) Is '859884'" at bounding box center [666, 372] width 73 height 12
click at [756, 353] on div "859884" at bounding box center [748, 352] width 20 height 12
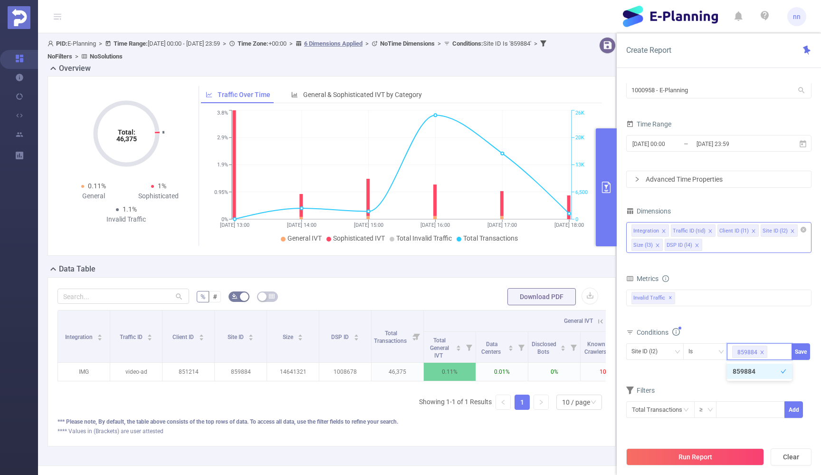
click at [751, 370] on li "859884" at bounding box center [759, 371] width 65 height 15
click at [751, 370] on icon at bounding box center [760, 378] width 30 height 17
type input "375775"
click at [677, 457] on button "Run Report" at bounding box center [696, 456] width 138 height 17
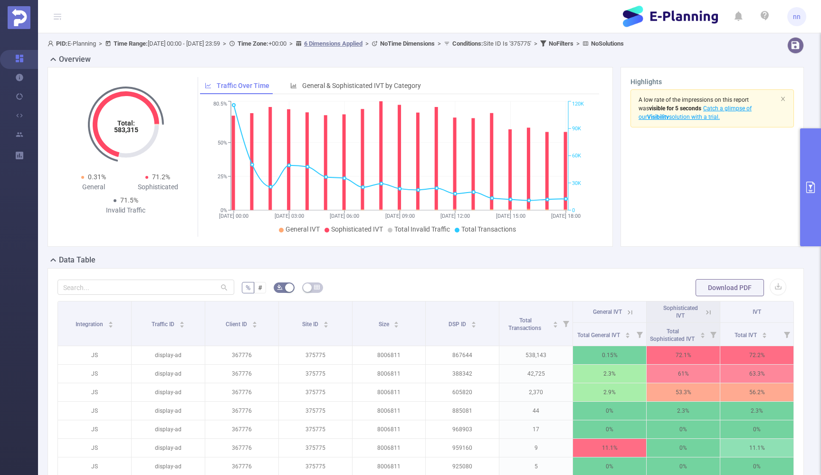
click at [712, 313] on icon at bounding box center [708, 312] width 9 height 9
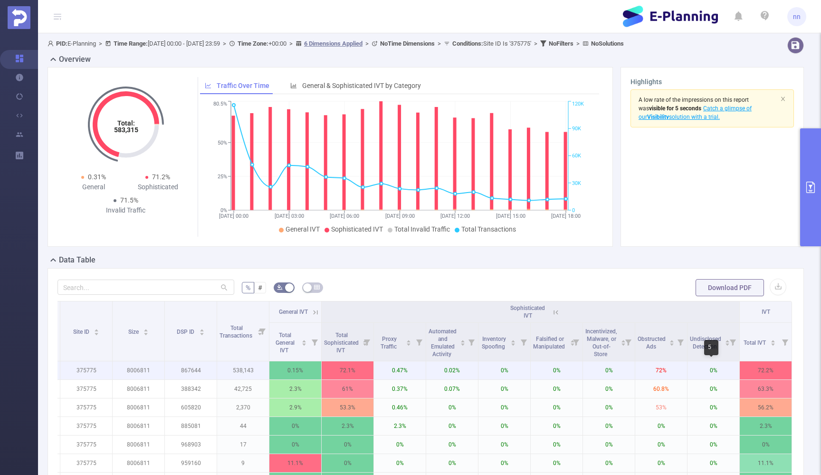
scroll to position [0, 154]
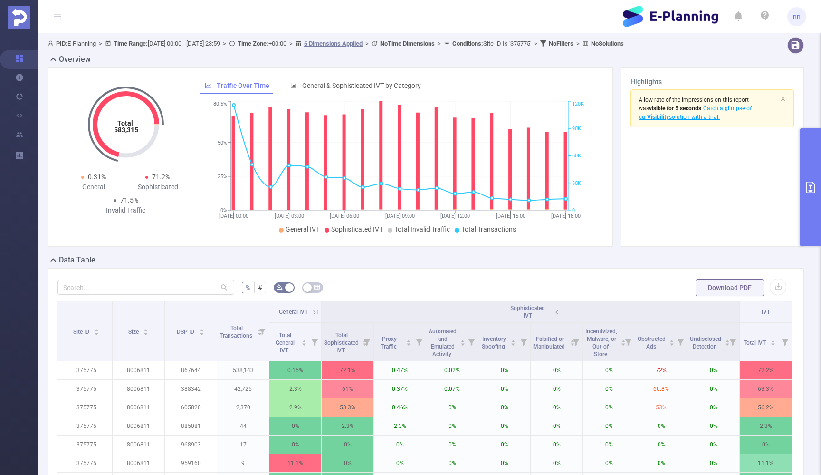
click at [809, 173] on button "primary" at bounding box center [810, 187] width 21 height 118
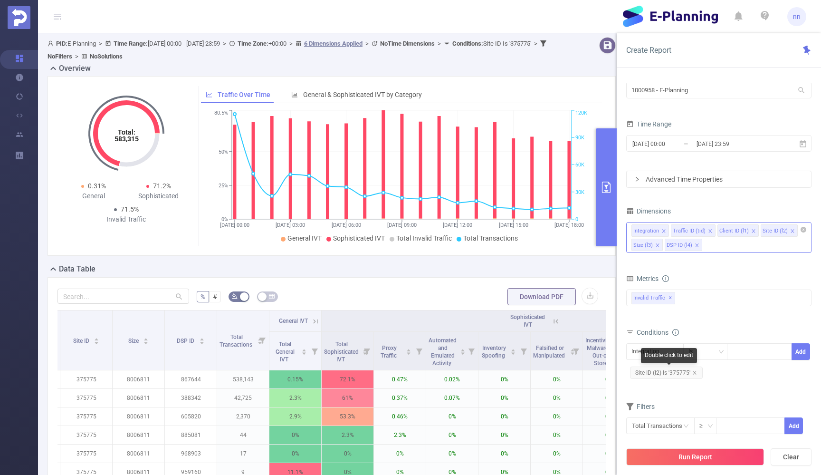
click at [682, 371] on span "Site ID (l2) Is '375775'" at bounding box center [666, 372] width 73 height 12
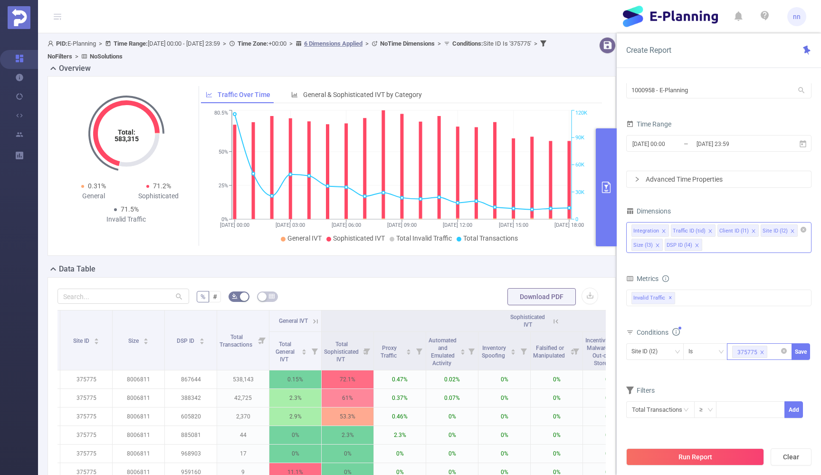
click at [763, 352] on icon "icon: close" at bounding box center [762, 352] width 5 height 5
click at [763, 352] on div at bounding box center [760, 352] width 55 height 16
type input "182899"
click at [691, 455] on button "Run Report" at bounding box center [696, 456] width 138 height 17
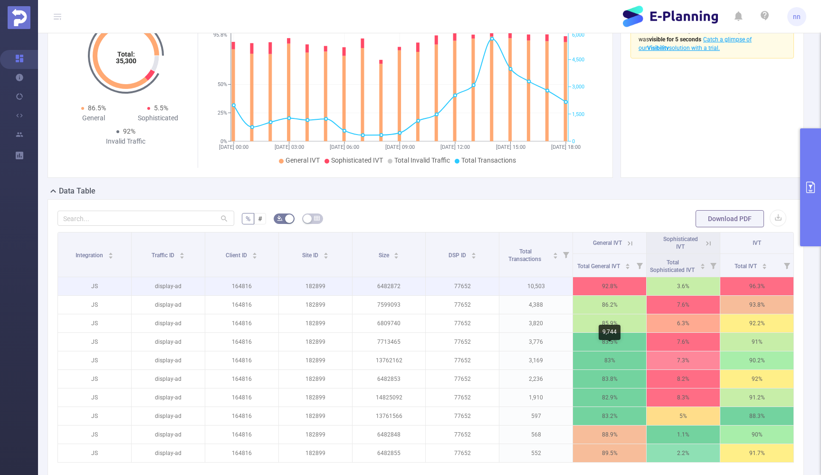
scroll to position [73, 0]
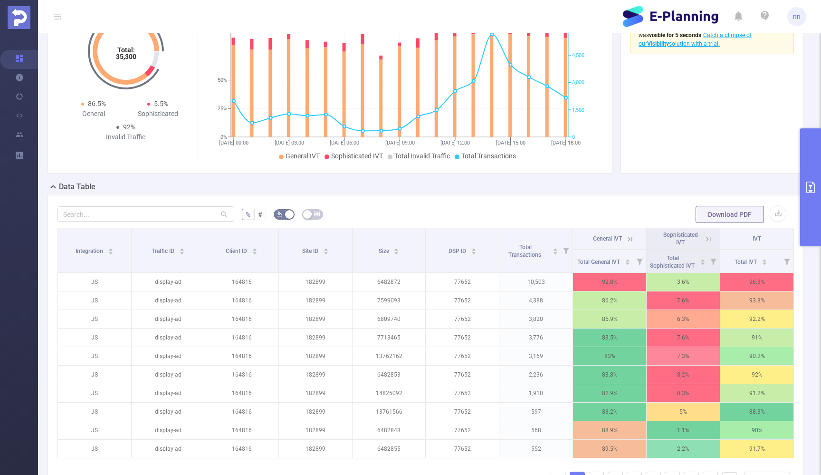
click at [631, 237] on icon at bounding box center [630, 239] width 9 height 9
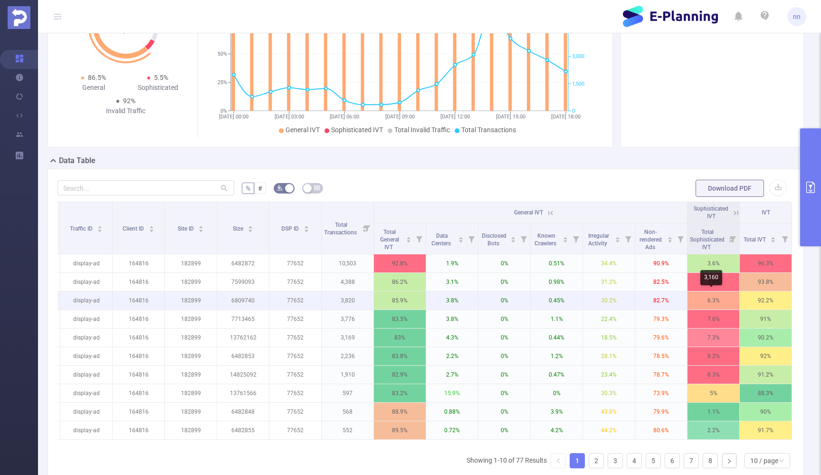
scroll to position [0, 50]
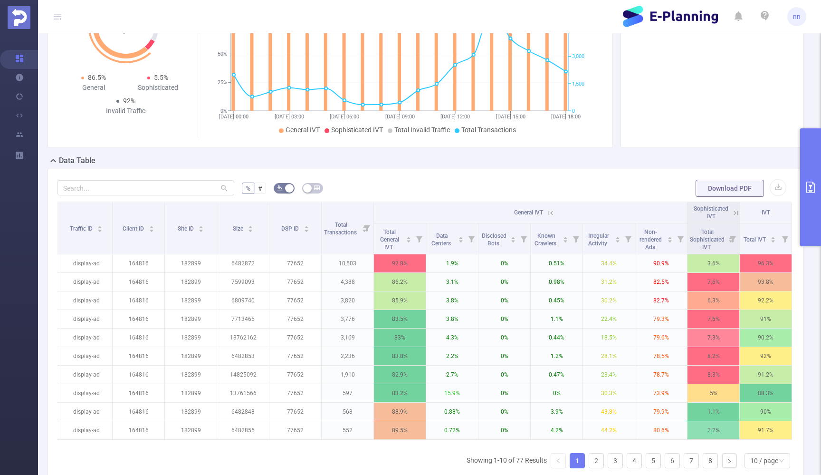
click at [733, 214] on icon at bounding box center [736, 213] width 9 height 9
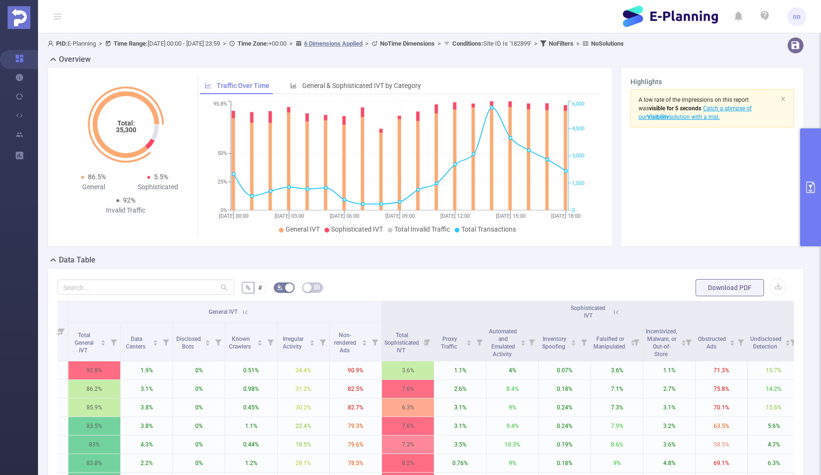
scroll to position [0, 0]
click at [807, 189] on icon "primary" at bounding box center [811, 187] width 9 height 11
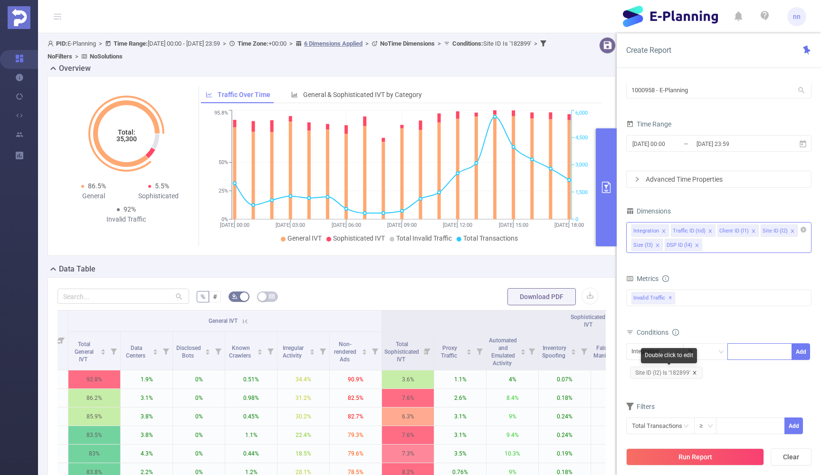
click at [696, 373] on icon "icon: close" at bounding box center [695, 372] width 5 height 5
click at [751, 348] on div at bounding box center [760, 352] width 55 height 16
click at [656, 348] on div "Integration" at bounding box center [649, 352] width 35 height 16
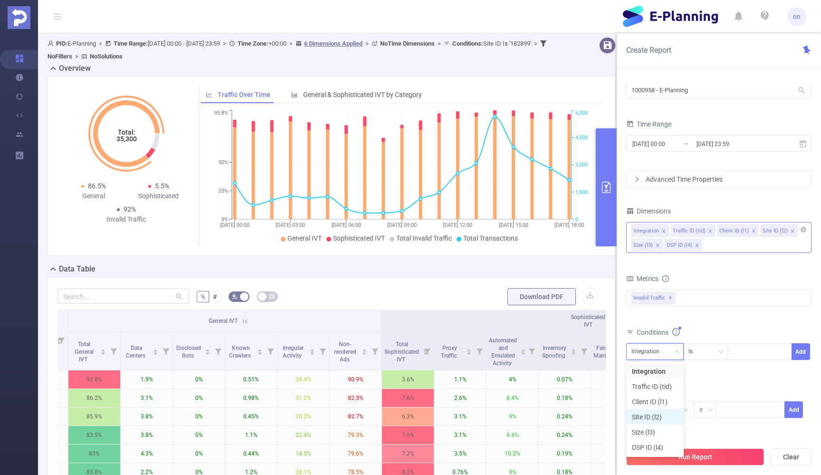
click at [641, 418] on li "Site ID (l2)" at bounding box center [656, 416] width 58 height 15
click at [755, 354] on div at bounding box center [760, 352] width 55 height 16
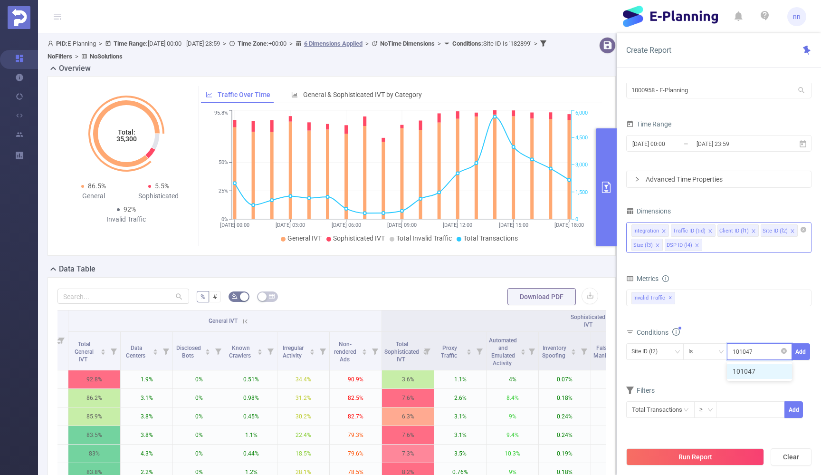
type input "1010476"
click at [674, 458] on button "Run Report" at bounding box center [696, 456] width 138 height 17
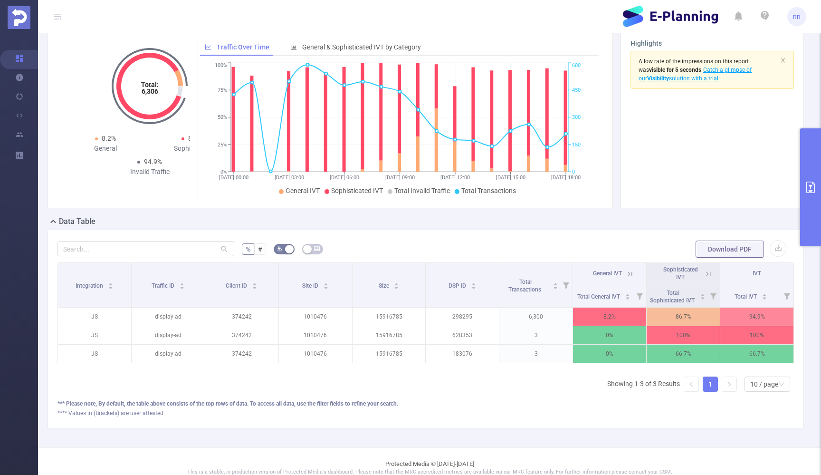
scroll to position [39, 0]
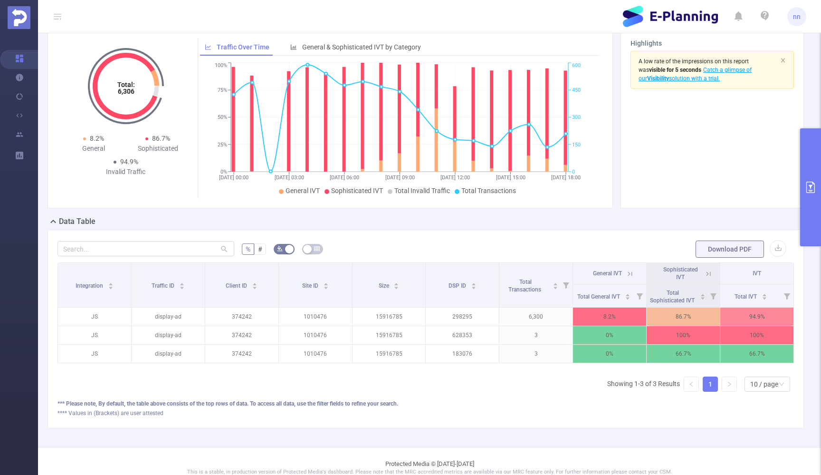
click at [630, 277] on icon at bounding box center [630, 274] width 9 height 9
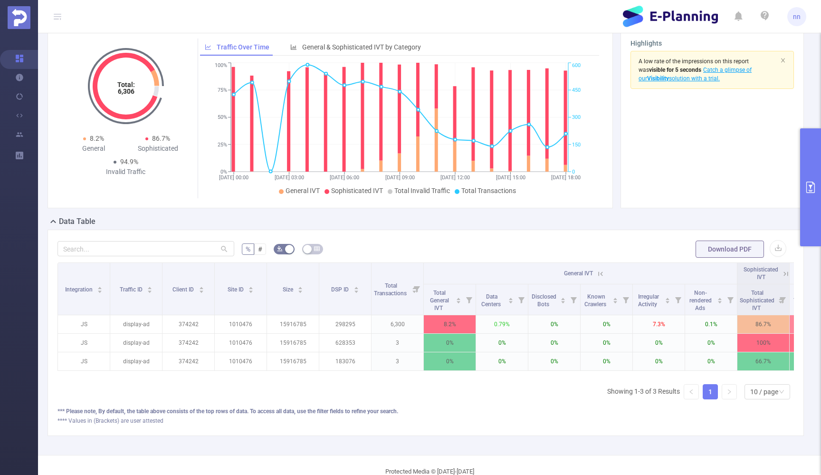
click at [784, 272] on icon at bounding box center [786, 274] width 9 height 9
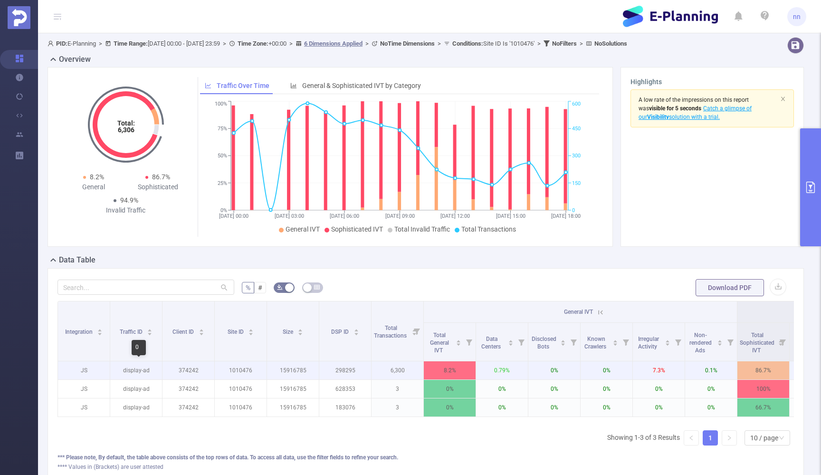
scroll to position [0, 0]
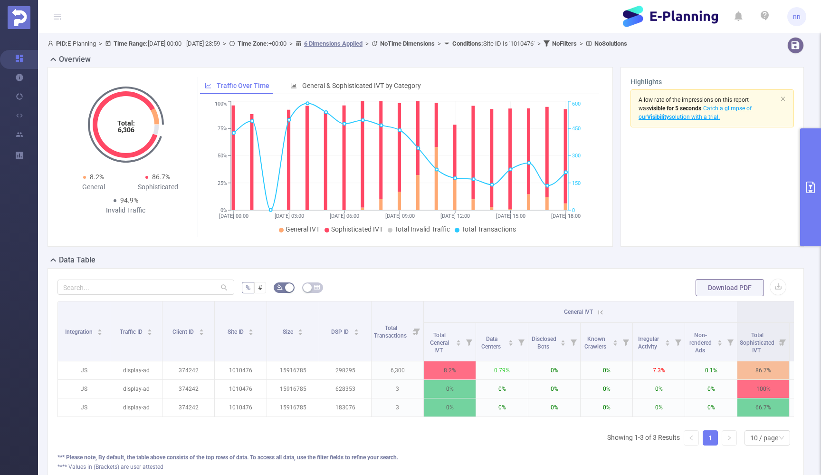
click at [809, 183] on icon "primary" at bounding box center [810, 187] width 11 height 11
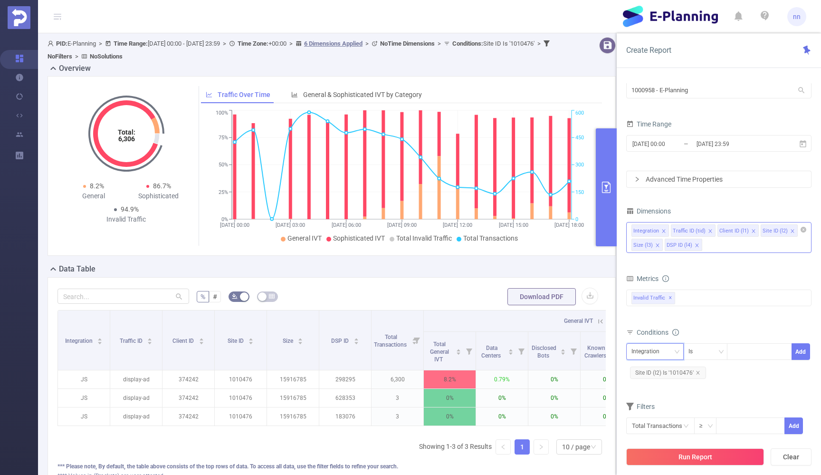
click at [675, 347] on div "Integration" at bounding box center [655, 352] width 47 height 16
click at [636, 447] on li "DSP ID (l4)" at bounding box center [656, 447] width 58 height 15
click at [742, 350] on div at bounding box center [760, 352] width 55 height 16
type input "298295"
click at [696, 373] on icon "icon: close" at bounding box center [698, 372] width 5 height 5
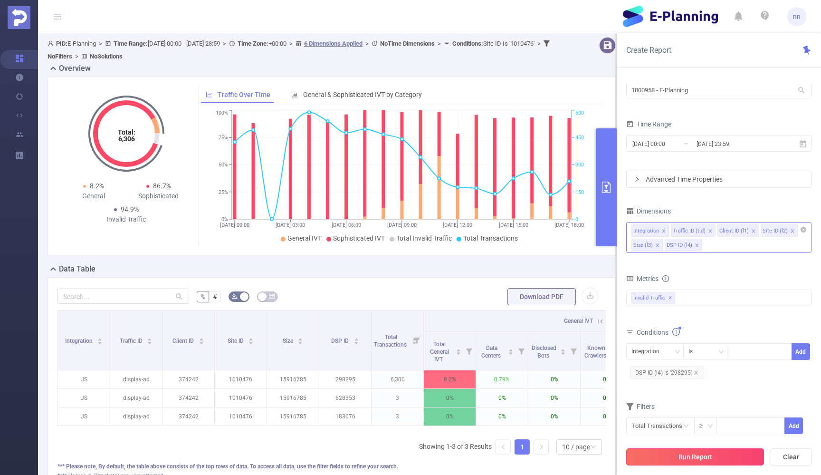
click at [679, 459] on button "Run Report" at bounding box center [696, 456] width 138 height 17
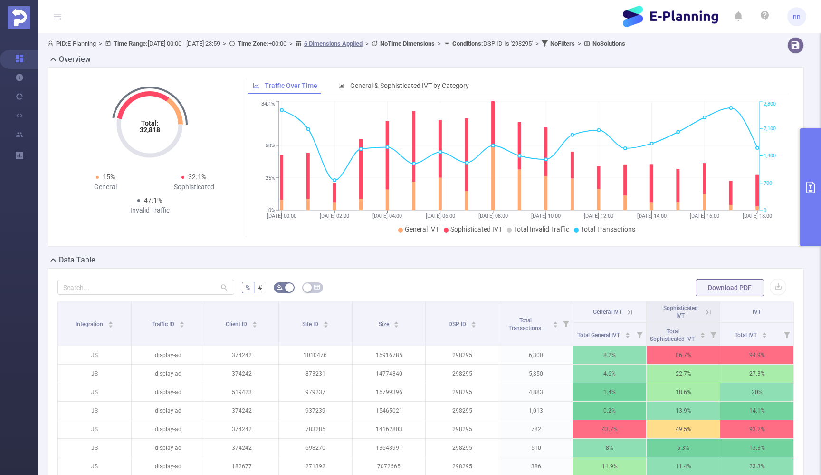
click at [813, 217] on button "primary" at bounding box center [810, 187] width 21 height 118
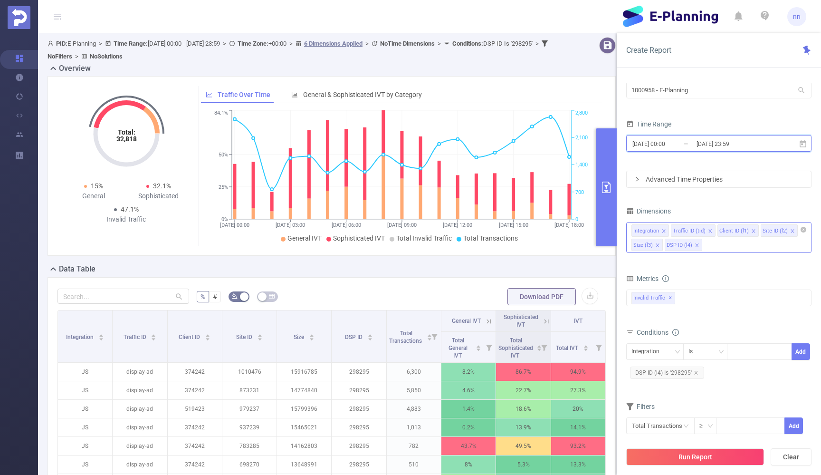
click at [802, 141] on icon at bounding box center [803, 143] width 7 height 7
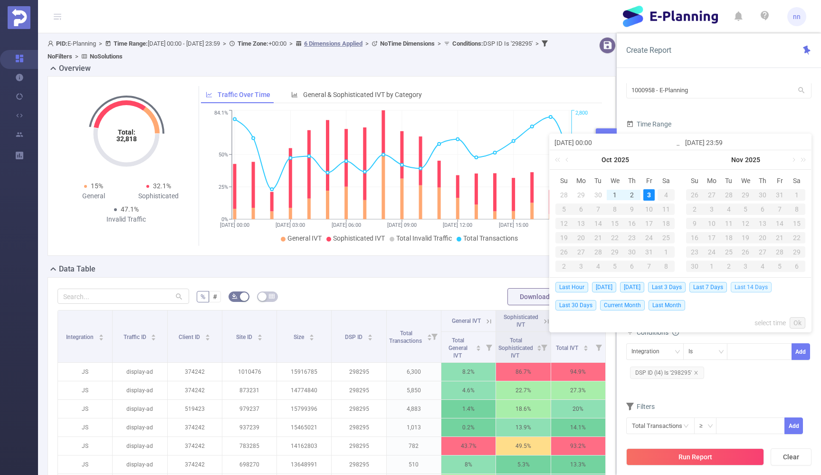
click at [752, 284] on span "Last 14 Days" at bounding box center [751, 287] width 41 height 10
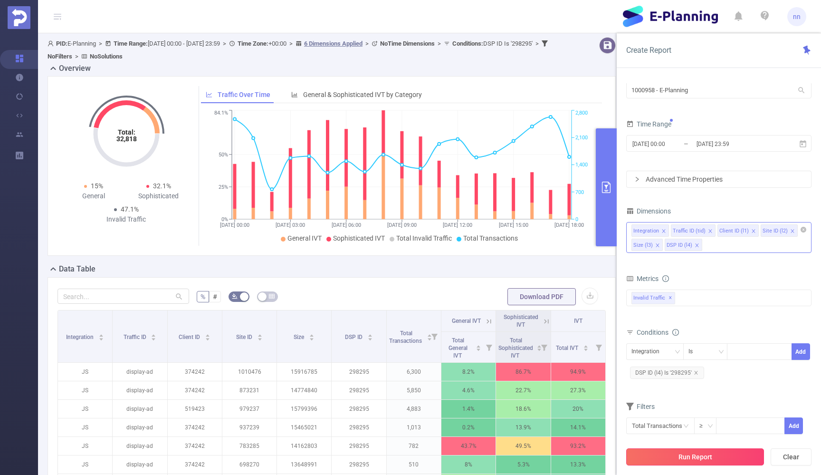
click at [683, 454] on button "Run Report" at bounding box center [696, 456] width 138 height 17
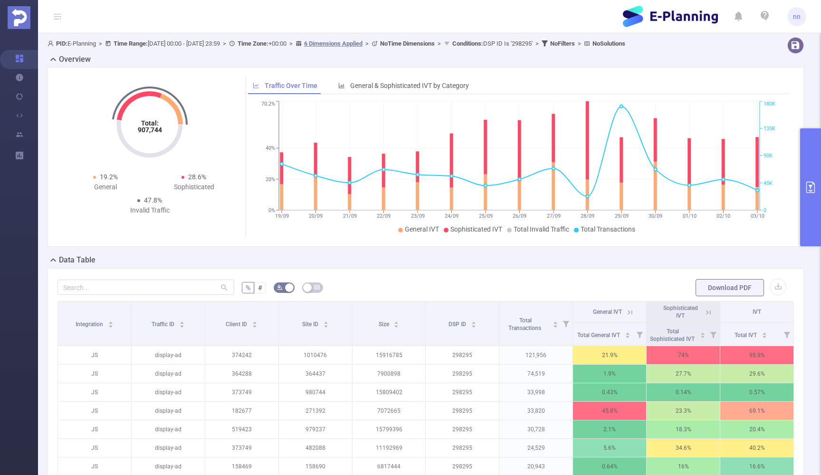
click at [55, 16] on icon at bounding box center [58, 17] width 8 height 8
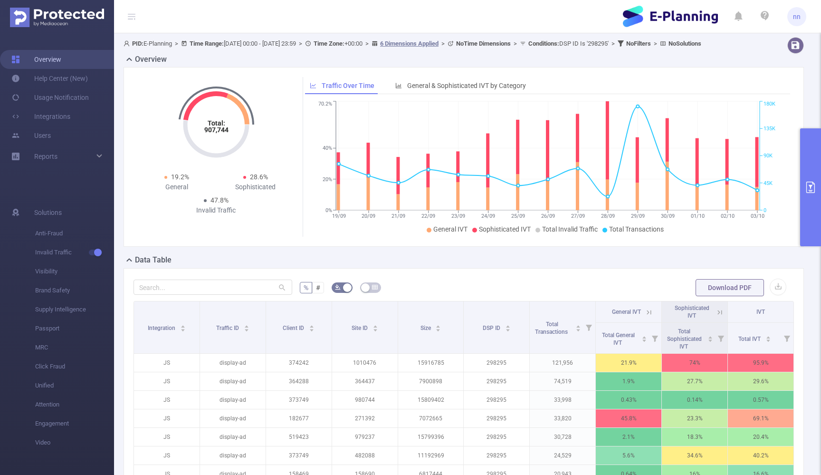
click at [53, 59] on link "Overview" at bounding box center [36, 59] width 50 height 19
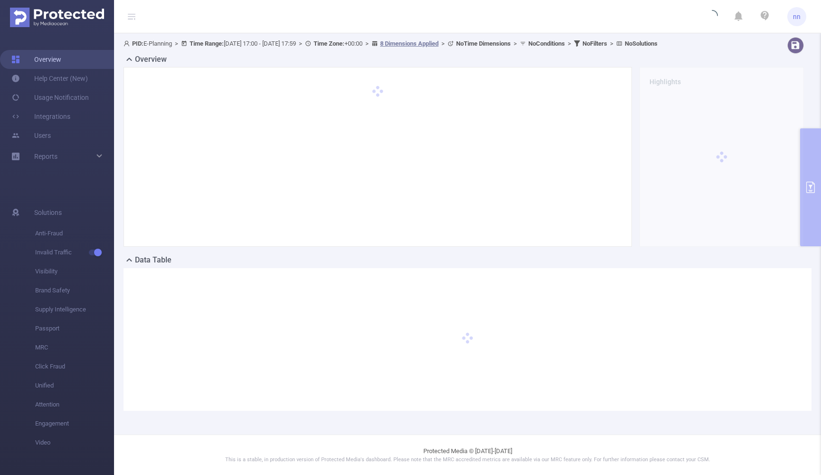
type input "[DATE] 17:00"
type input "[DATE] 17:59"
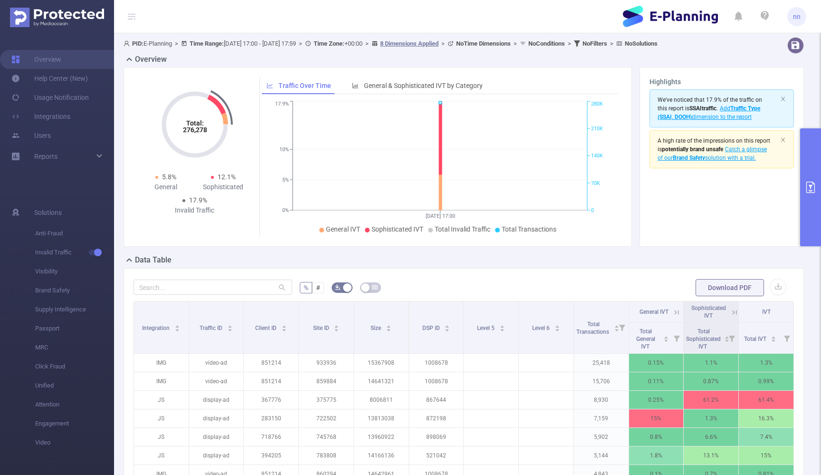
click at [311, 39] on div "PID: E-Planning > Time Range: [DATE] 17:00 - [DATE] 17:59 > Time Zone: +00:00 >…" at bounding box center [435, 43] width 623 height 13
click at [306, 43] on span "PID: E-Planning > Time Range: [DATE] 17:00 - [DATE] 17:59 > Time Zone: +00:00 >…" at bounding box center [391, 43] width 534 height 7
click at [815, 184] on icon "primary" at bounding box center [811, 187] width 9 height 11
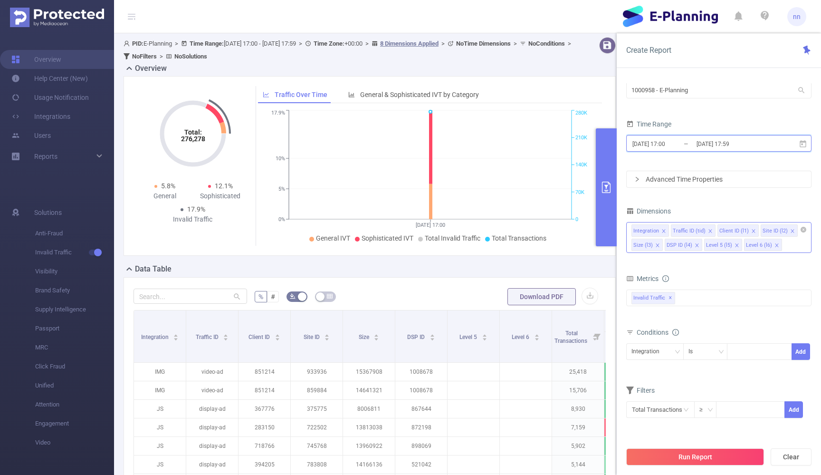
click at [804, 146] on icon at bounding box center [803, 143] width 7 height 7
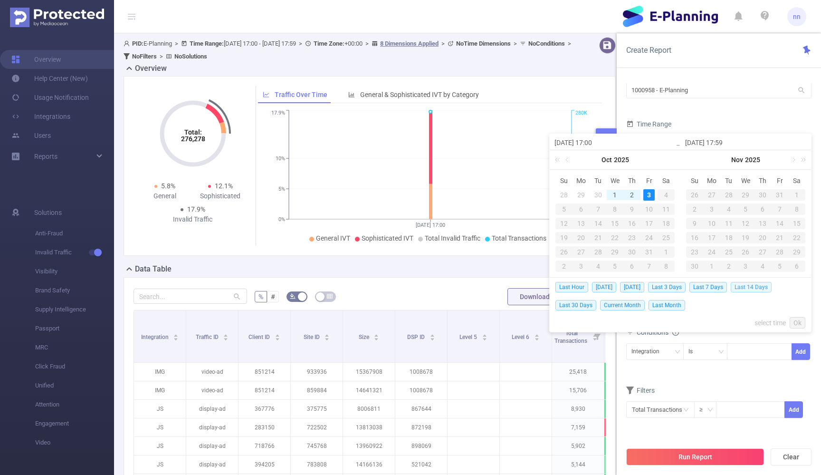
click at [749, 286] on span "Last 14 Days" at bounding box center [751, 287] width 41 height 10
type input "[DATE] 00:00"
type input "[DATE] 23:59"
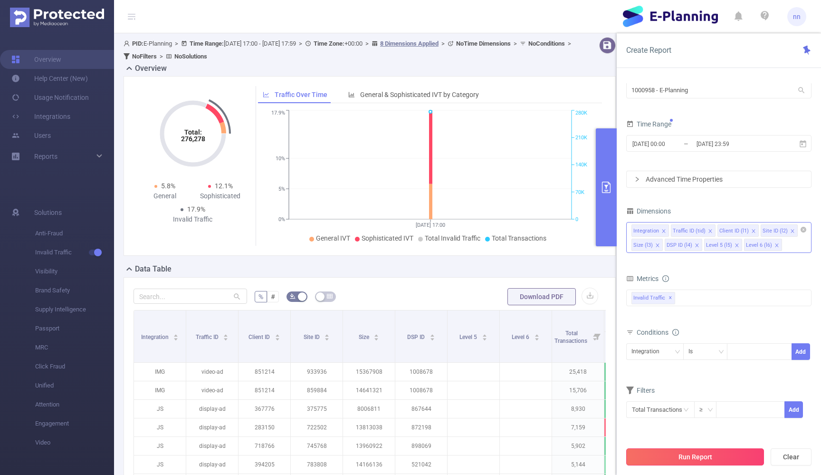
click at [731, 456] on button "Run Report" at bounding box center [696, 456] width 138 height 17
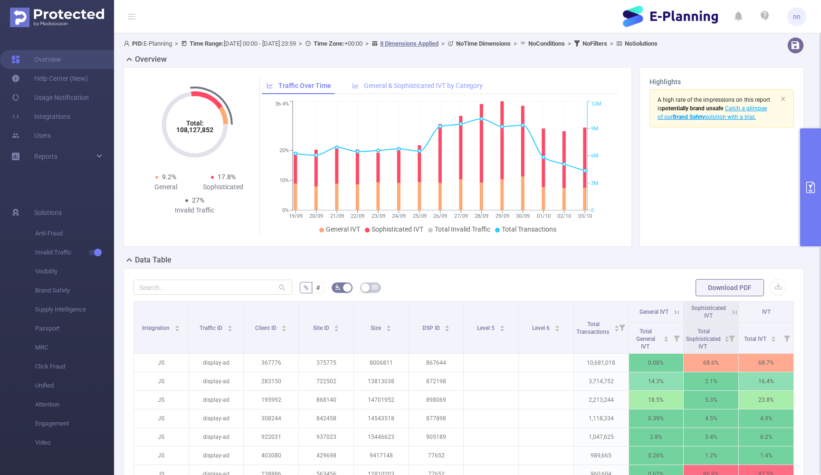
click at [418, 82] on span "General & Sophisticated IVT by Category" at bounding box center [423, 86] width 119 height 8
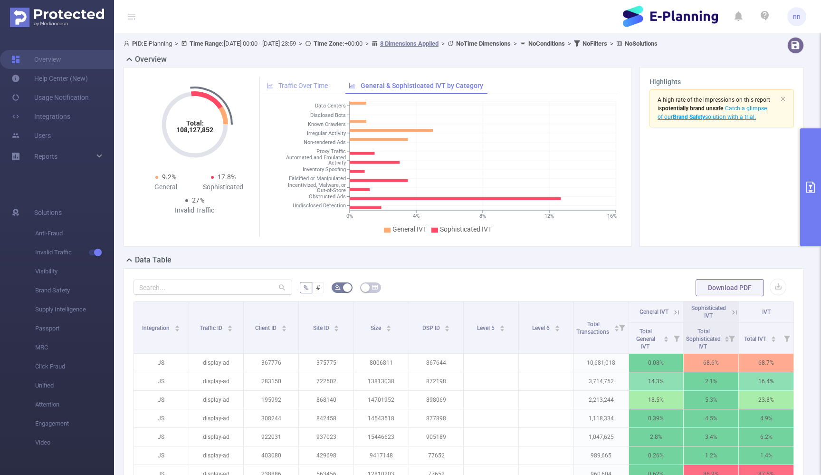
click at [313, 85] on span "Traffic Over Time" at bounding box center [303, 86] width 49 height 8
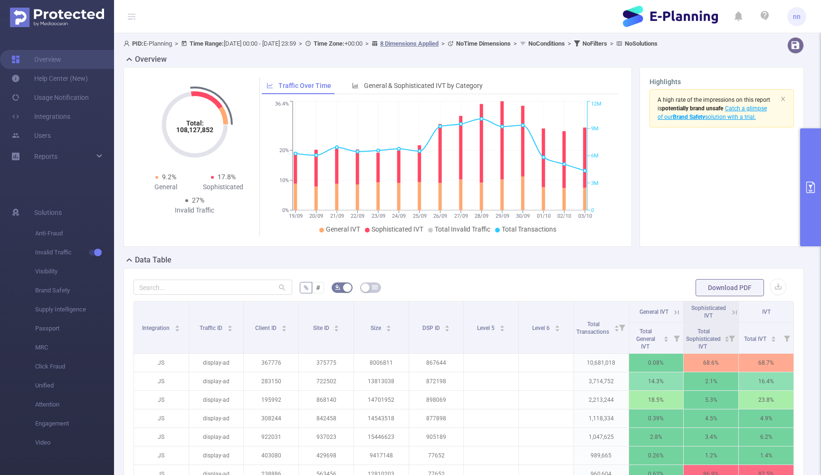
click at [153, 2] on header "nn" at bounding box center [410, 16] width 821 height 33
